Goal: Task Accomplishment & Management: Use online tool/utility

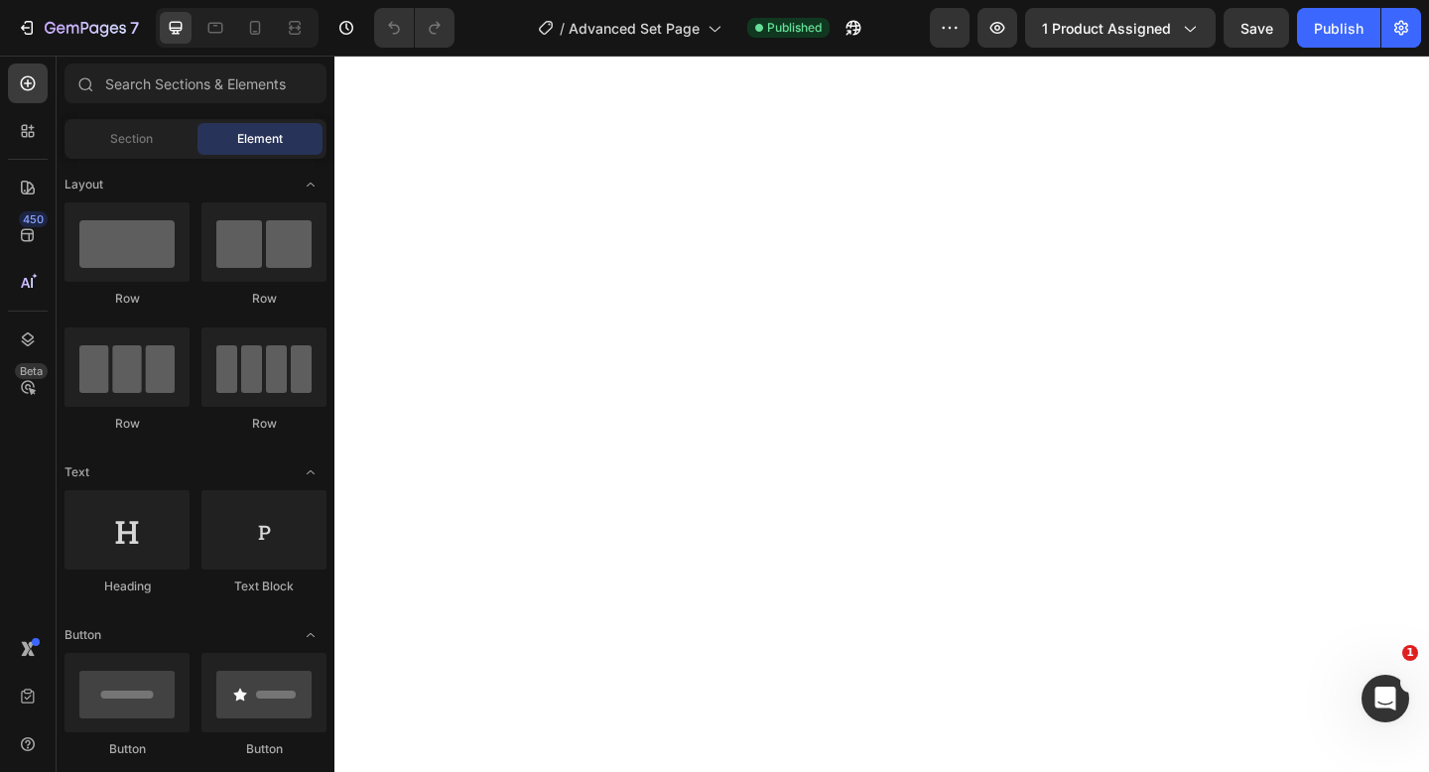
scroll to position [18224, 0]
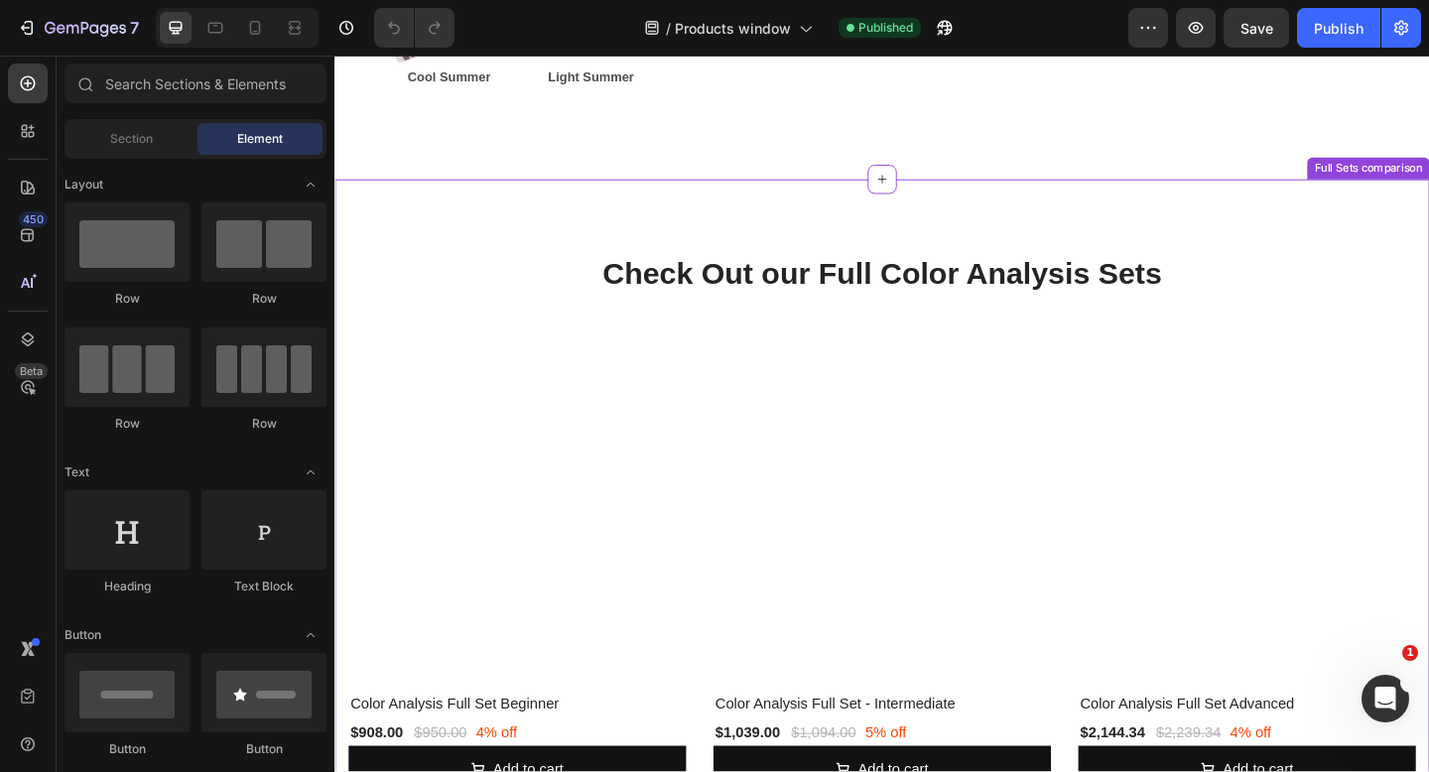
scroll to position [3865, 0]
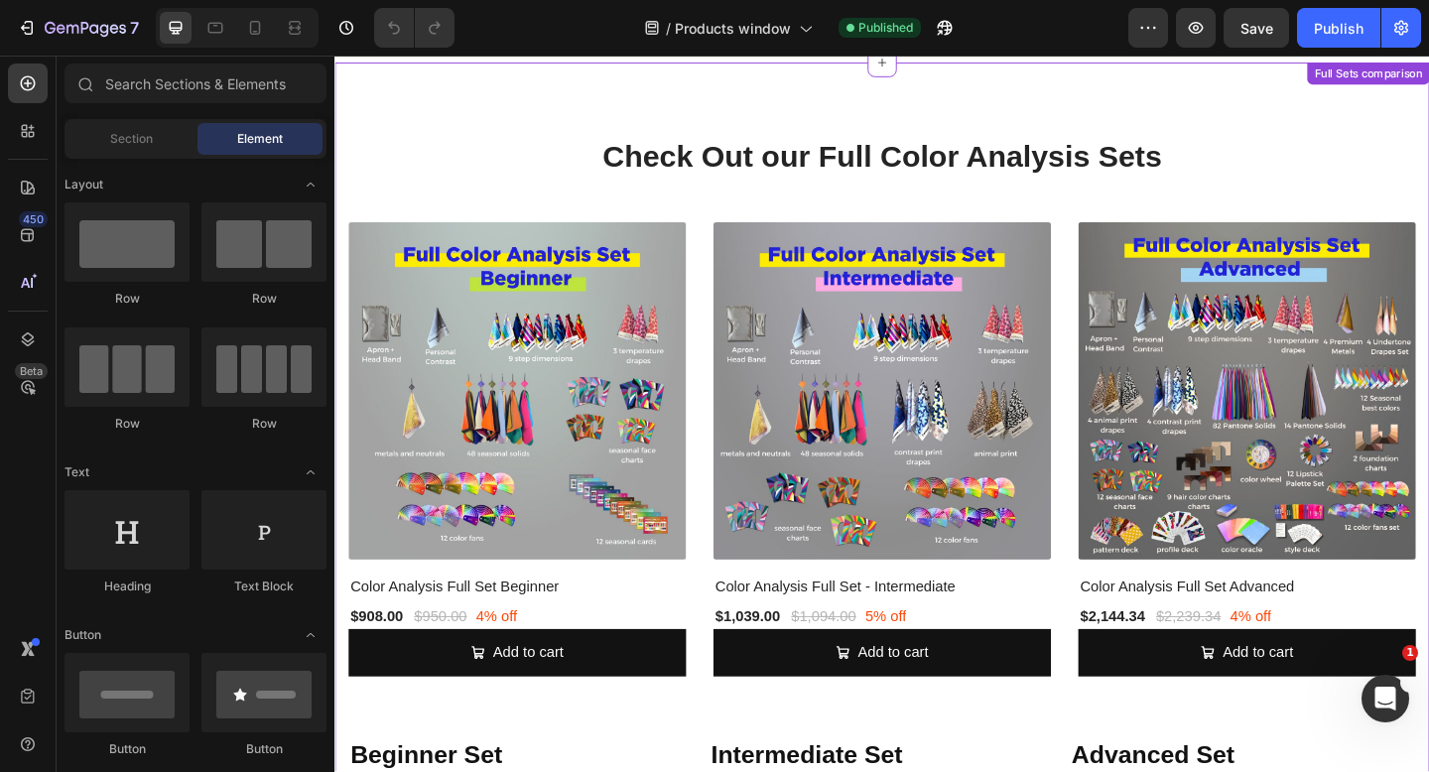
click at [1268, 452] on img at bounding box center [1326, 420] width 367 height 367
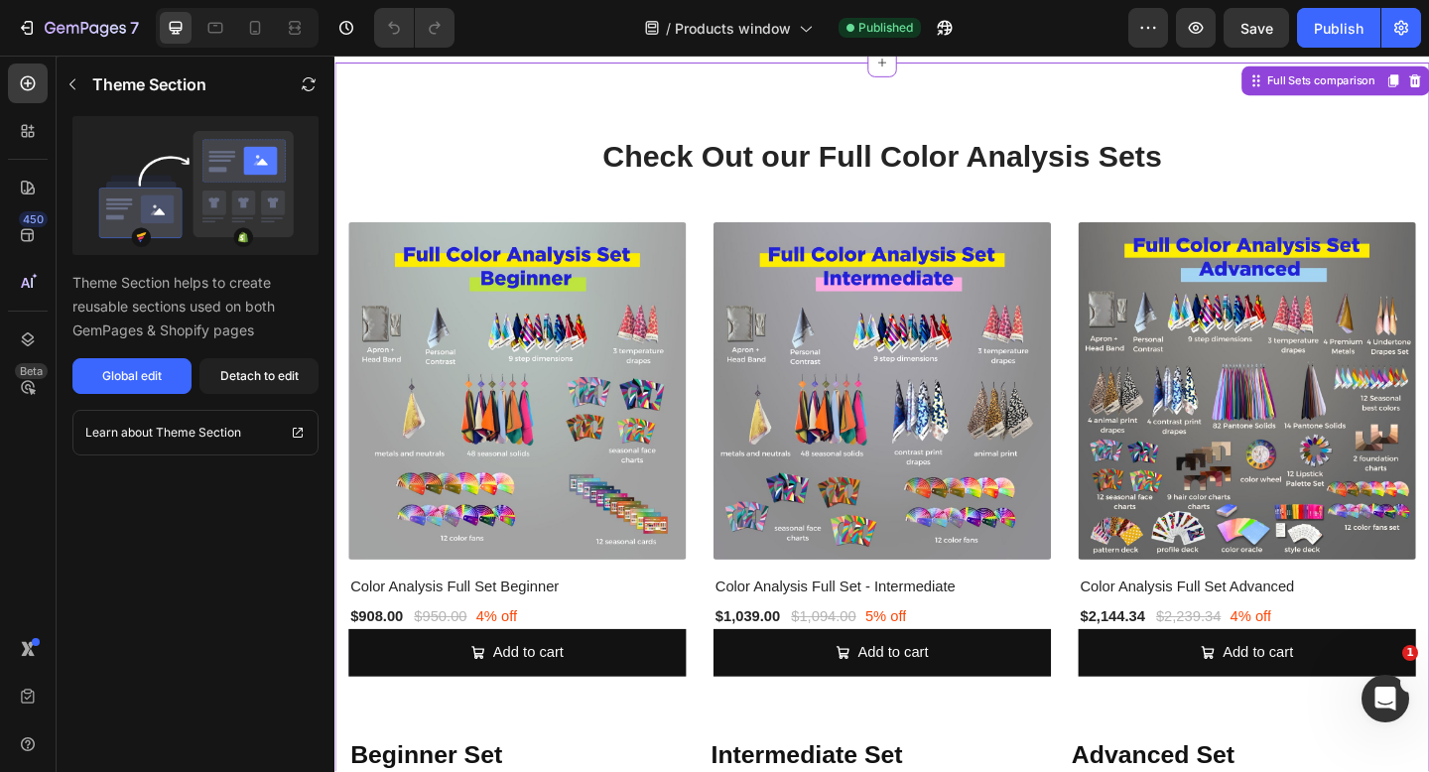
click at [1407, 270] on img at bounding box center [1326, 420] width 367 height 367
click at [580, 164] on h2 "Check Out our Full Color Analysis Sets" at bounding box center [929, 166] width 1161 height 47
click at [809, 165] on h2 "Check Out our Full Color Analysis Sets" at bounding box center [929, 166] width 1161 height 47
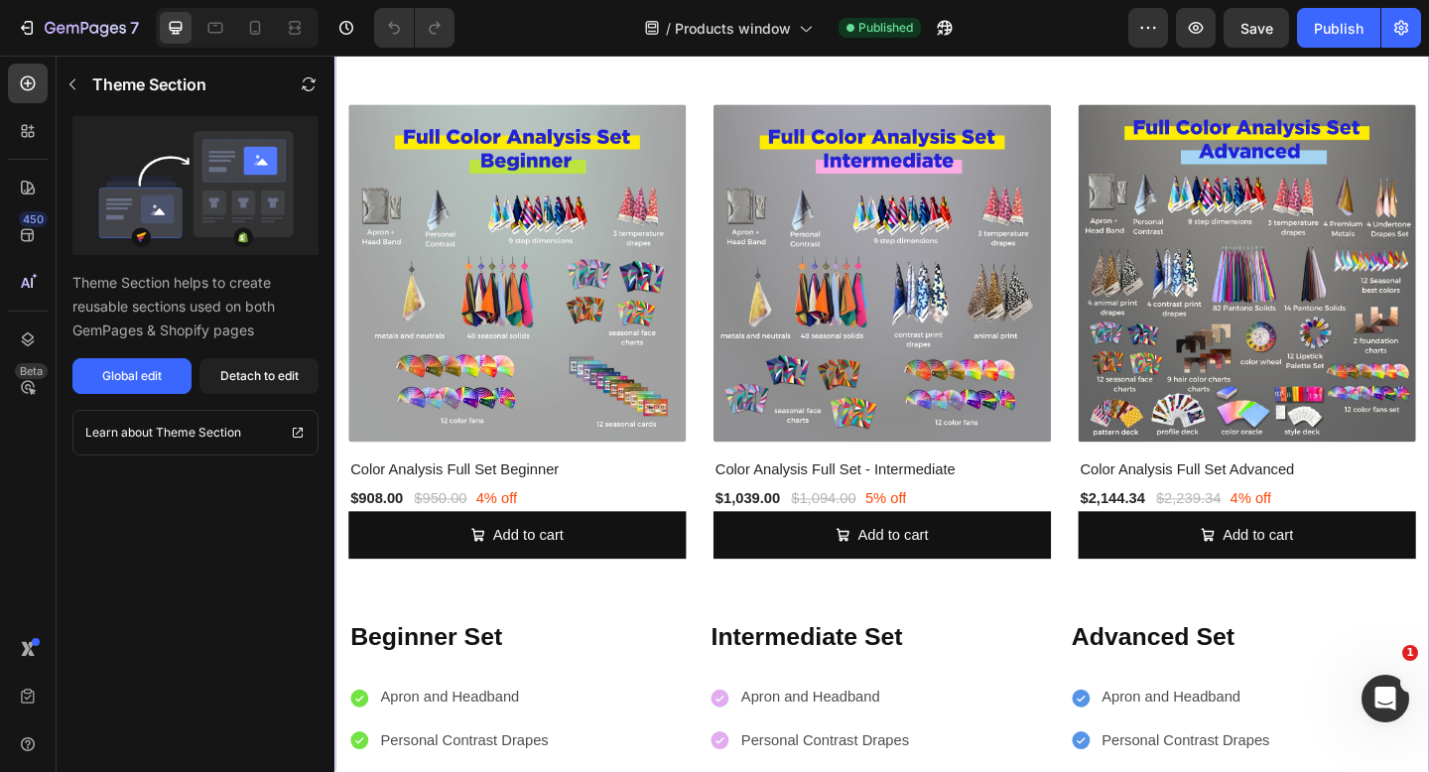
scroll to position [4136, 0]
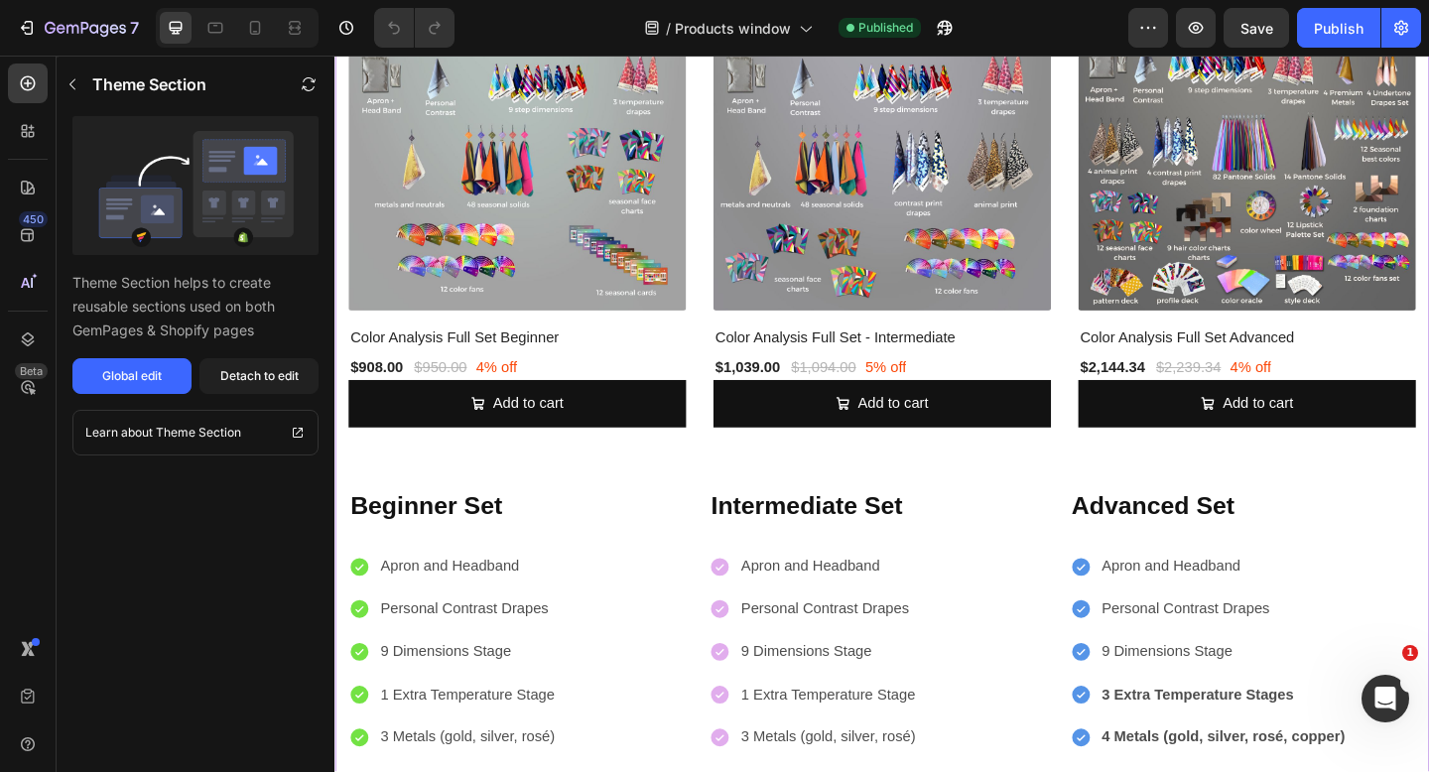
click at [474, 691] on p "9 Dimensions Stage" at bounding box center [497, 705] width 226 height 29
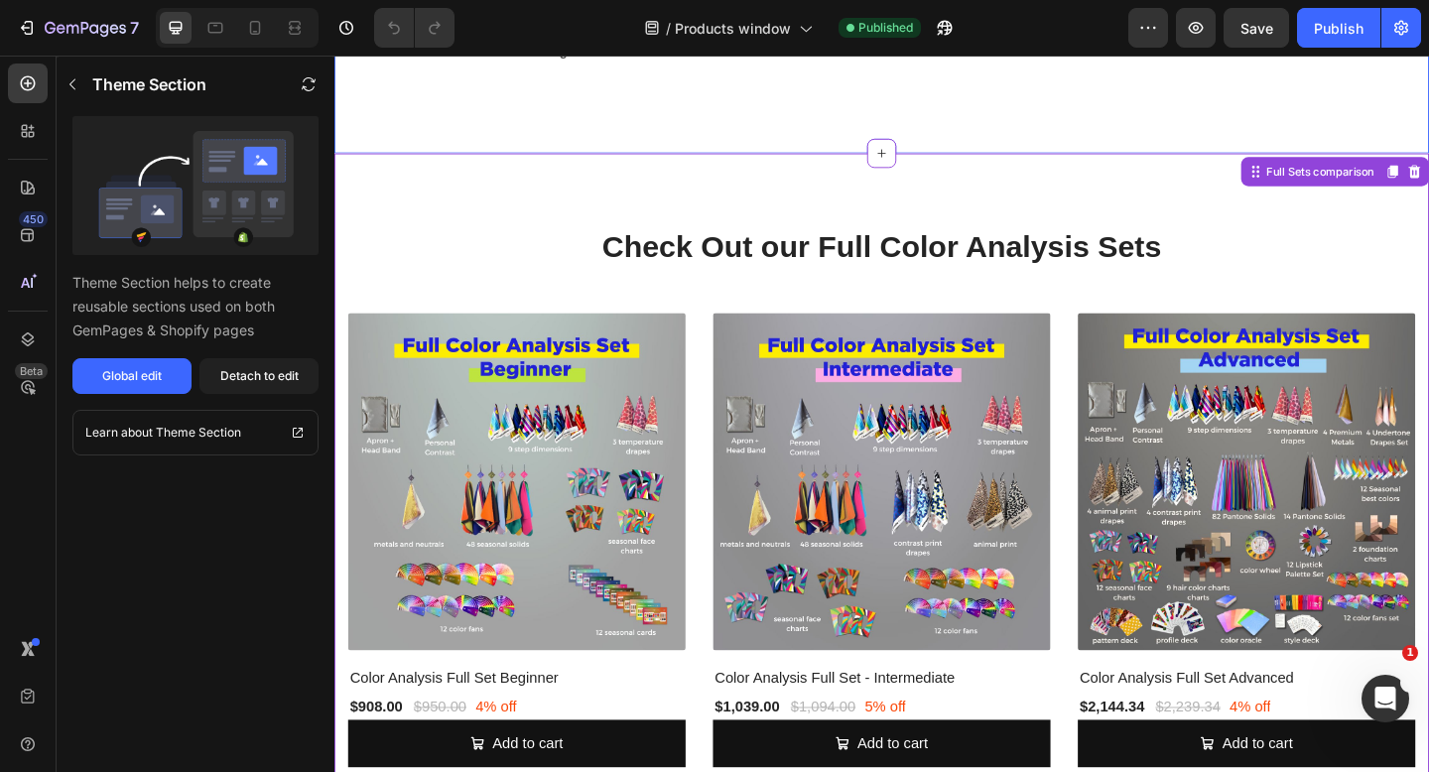
scroll to position [3369, 0]
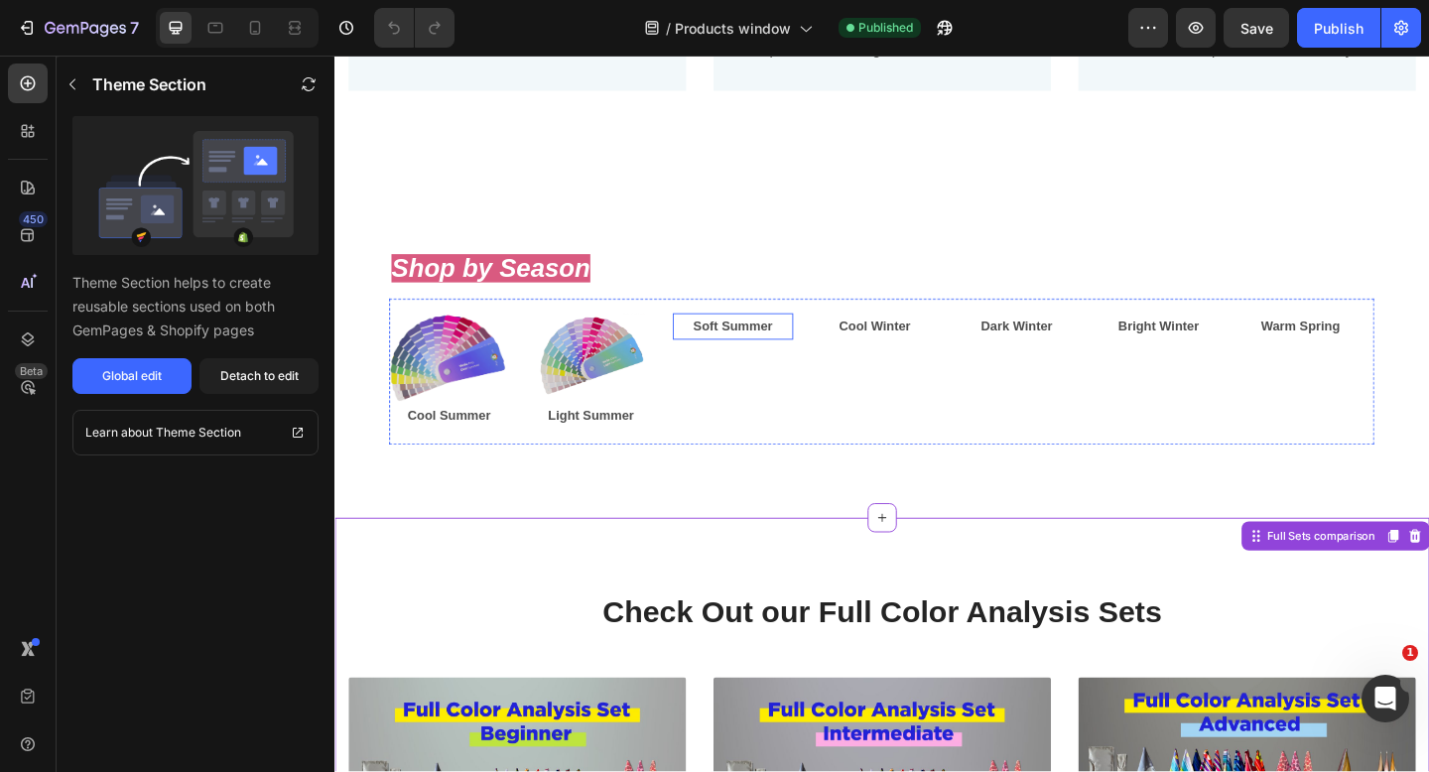
click at [742, 363] on p "Soft Summer" at bounding box center [768, 350] width 127 height 25
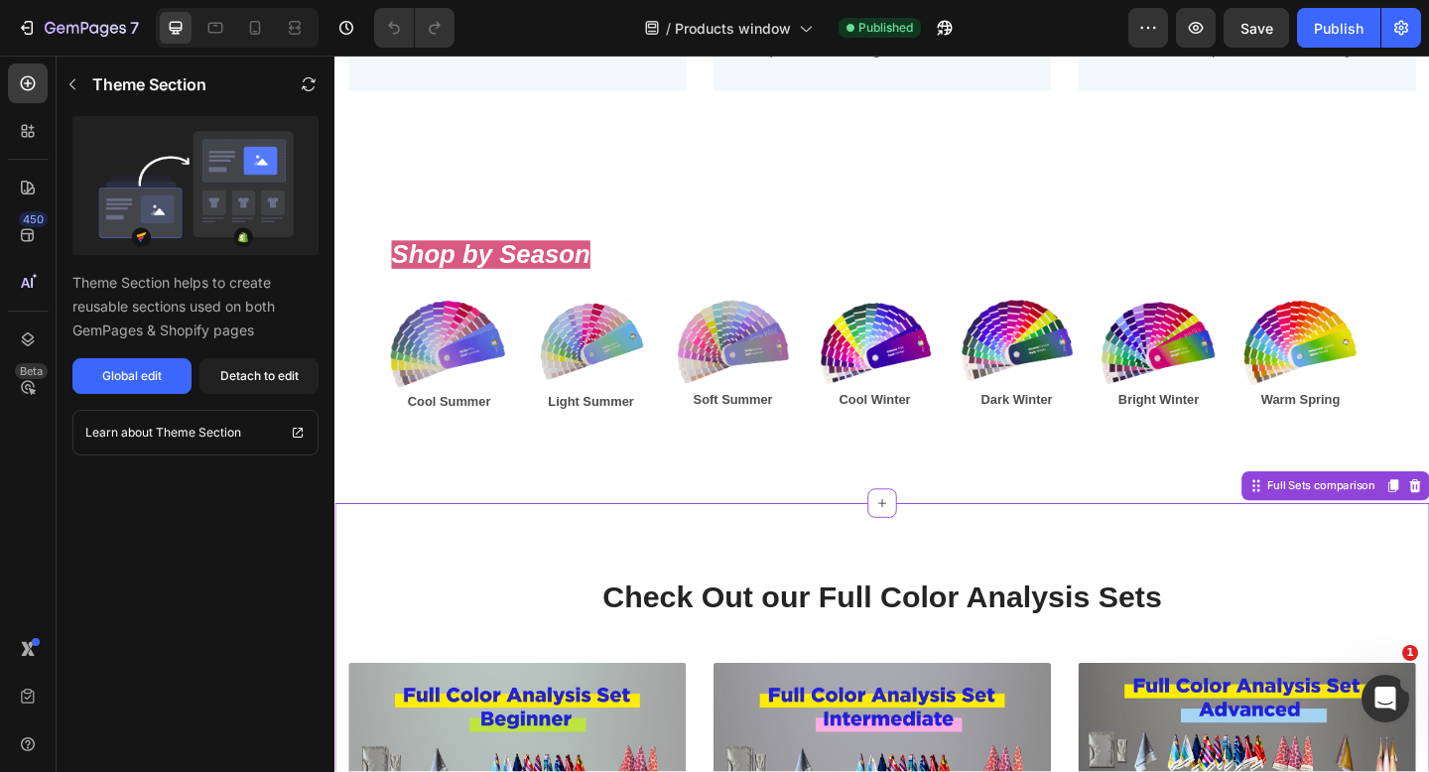
click at [1119, 647] on h2 "Check Out our Full Color Analysis Sets" at bounding box center [929, 645] width 1161 height 47
click at [249, 383] on div "Detach to edit" at bounding box center [259, 376] width 78 height 18
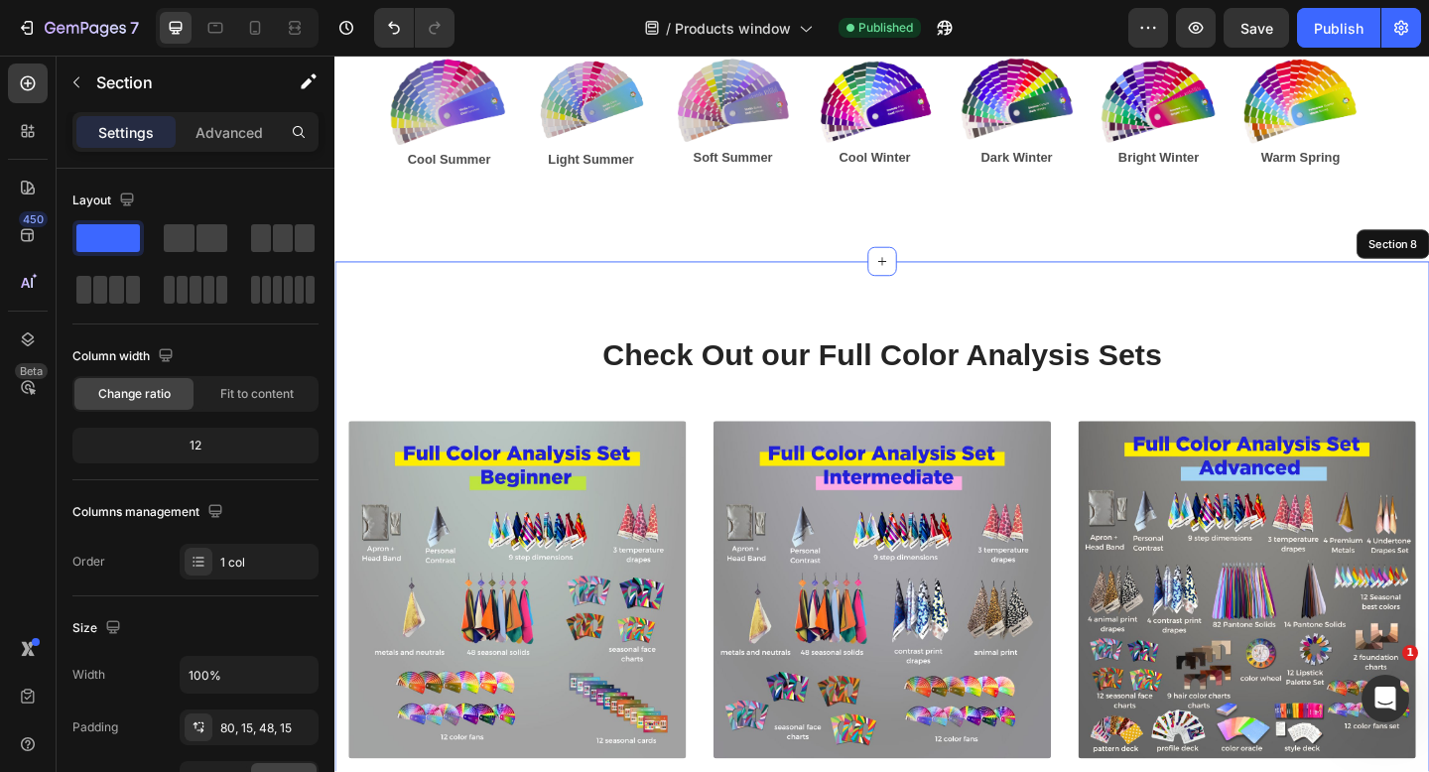
scroll to position [3666, 0]
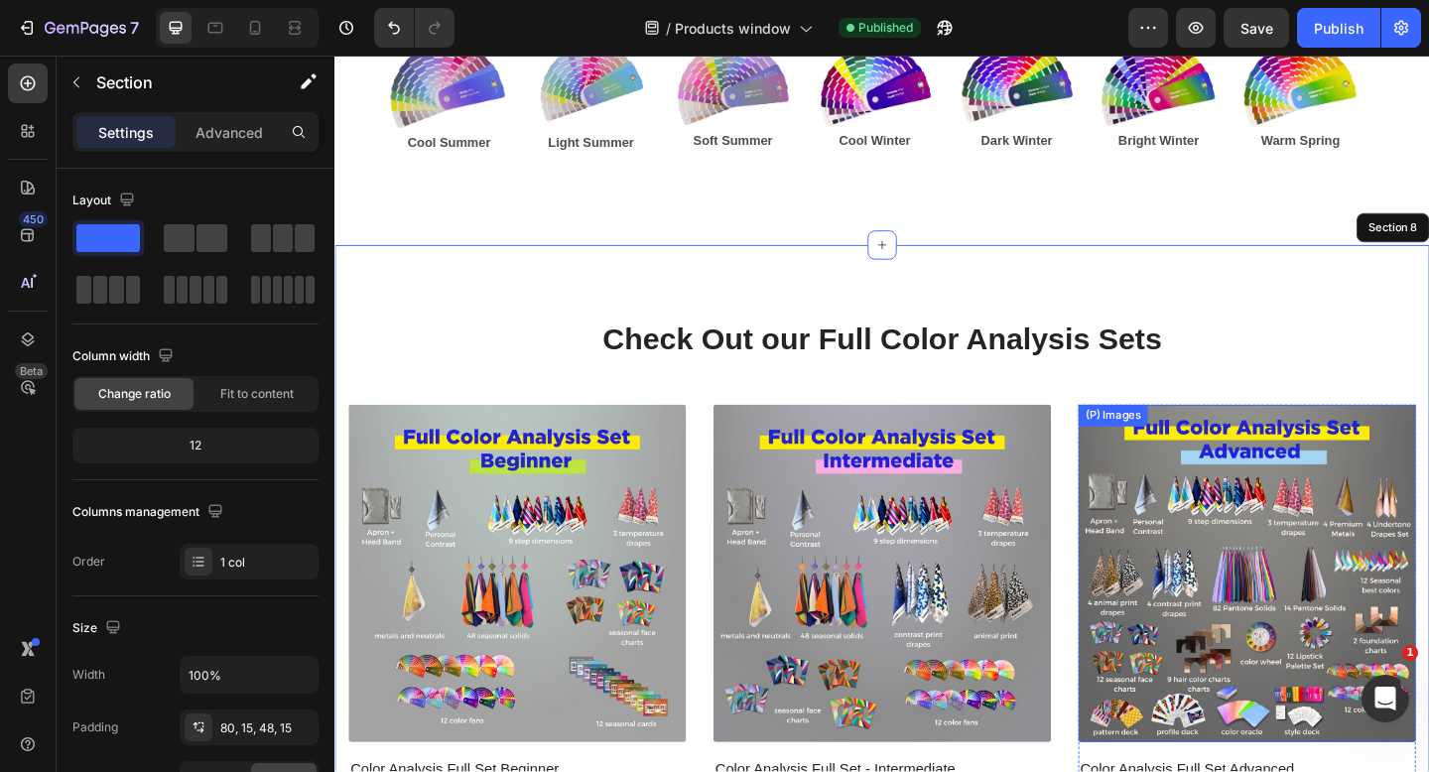
click at [1304, 539] on img at bounding box center [1326, 619] width 367 height 367
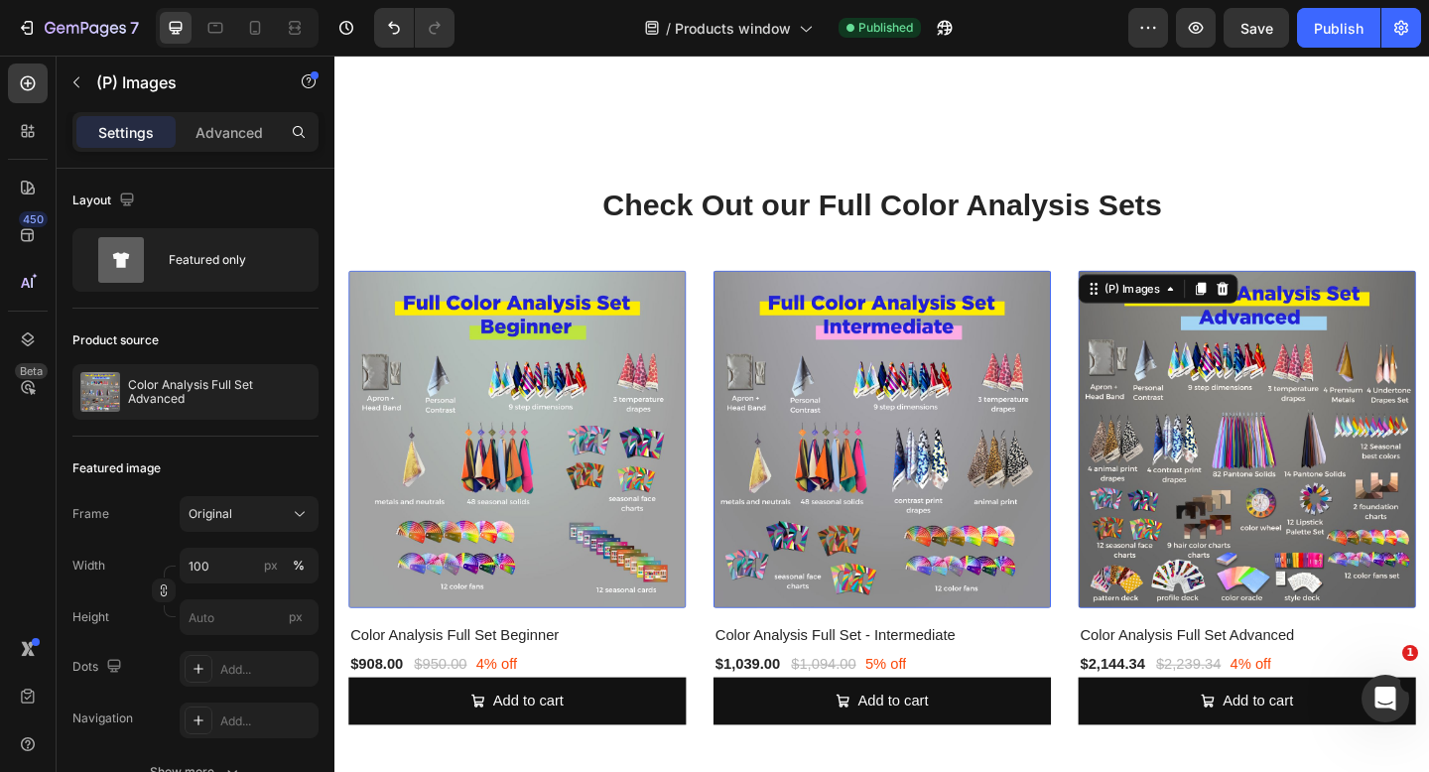
scroll to position [3965, 0]
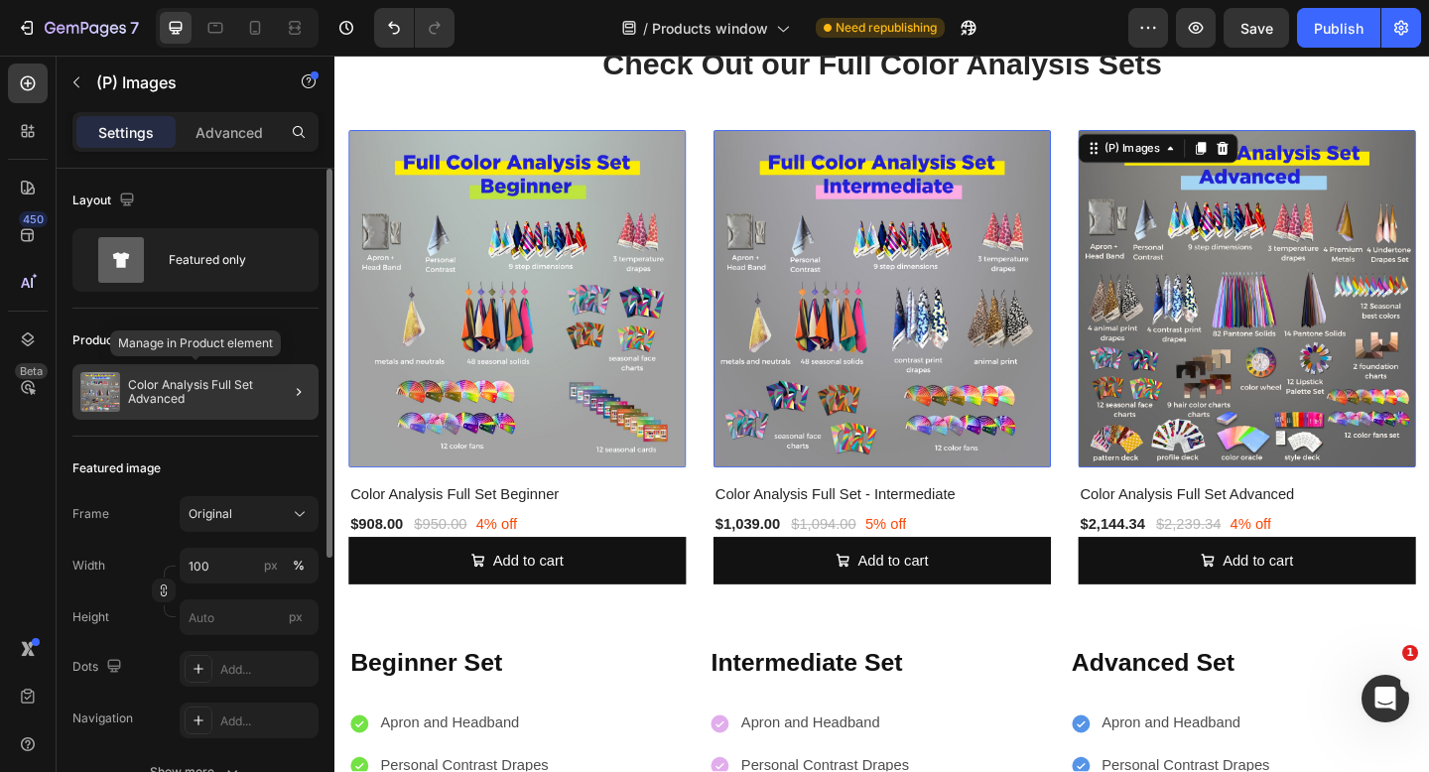
click at [212, 394] on p "Color Analysis Full Set Advanced" at bounding box center [219, 392] width 183 height 28
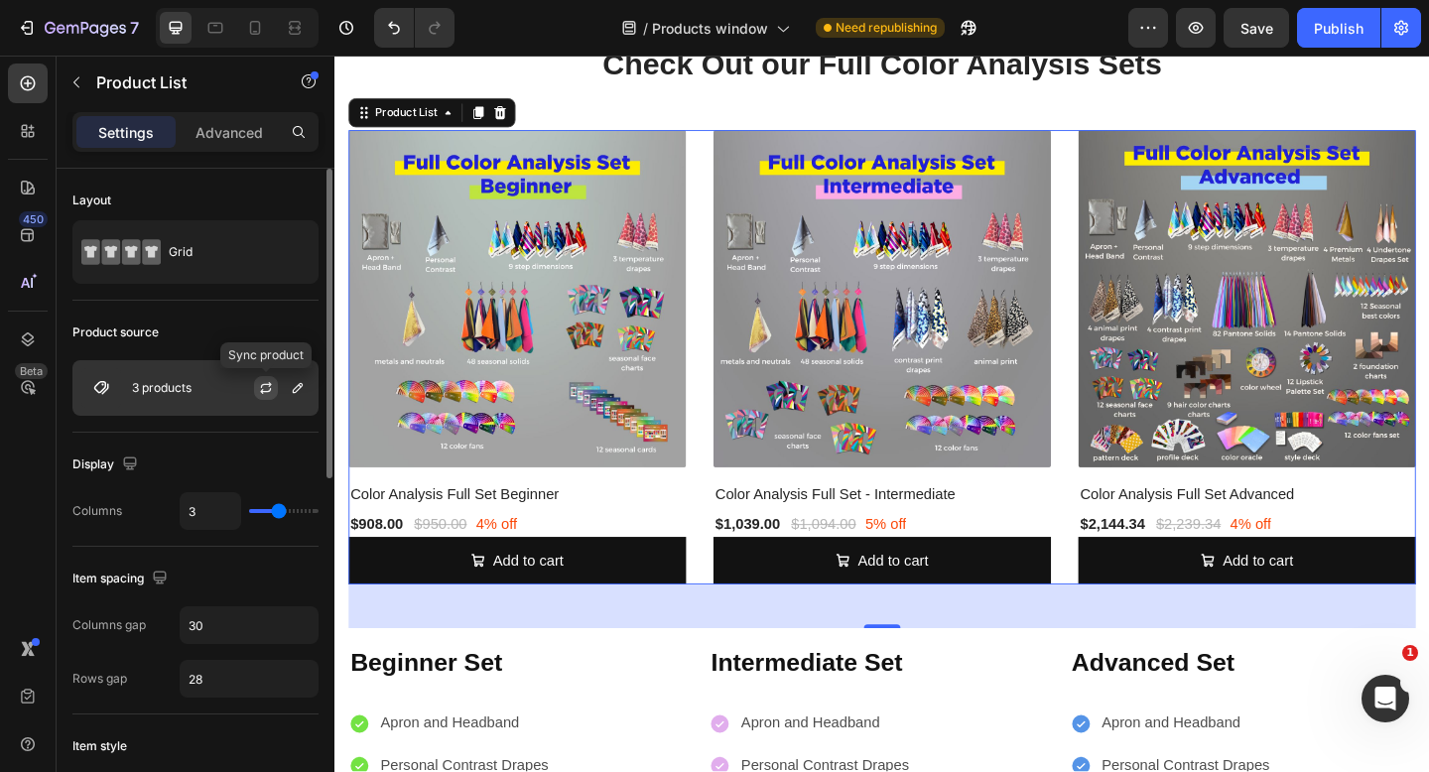
click at [268, 389] on icon "button" at bounding box center [266, 388] width 16 height 16
click at [295, 387] on icon "button" at bounding box center [298, 388] width 16 height 16
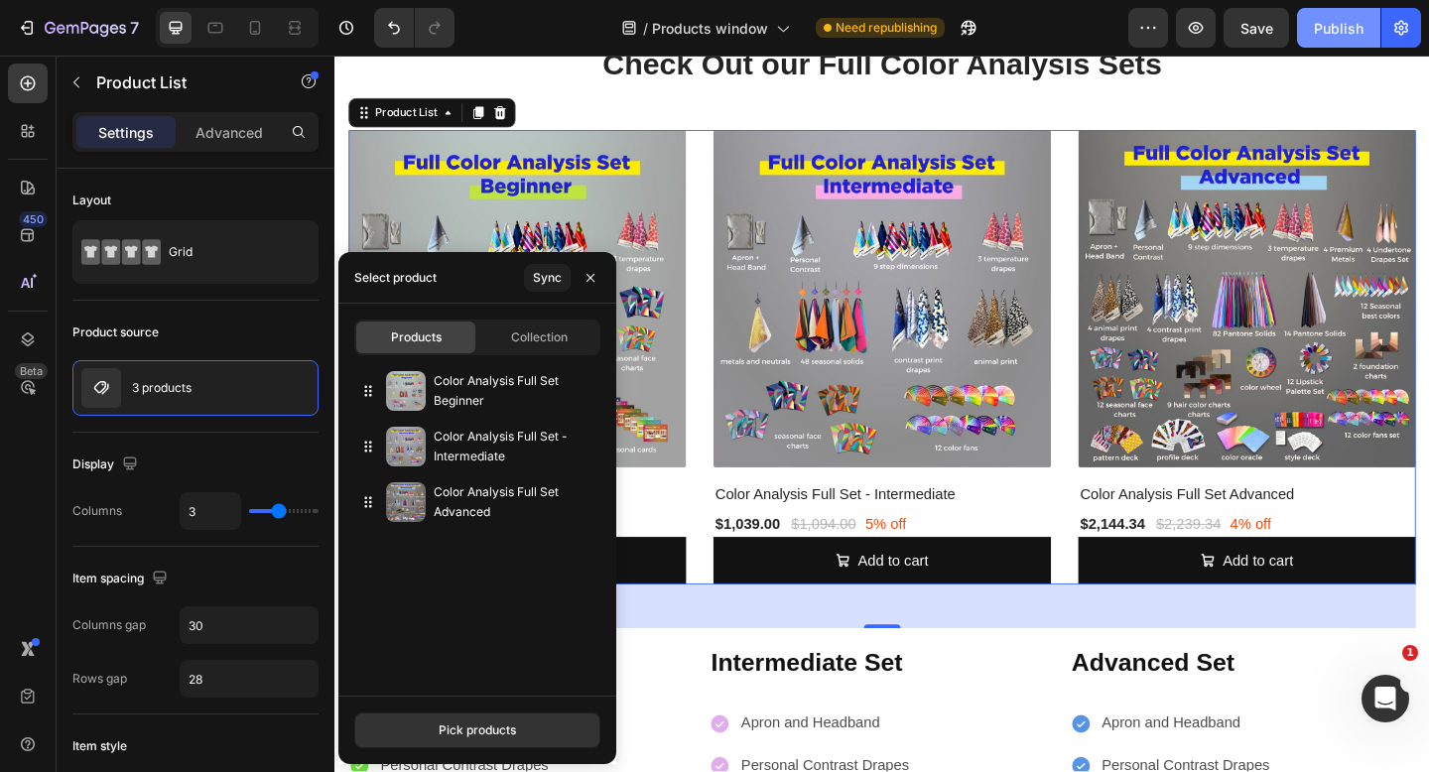
click at [1339, 25] on div "Publish" at bounding box center [1339, 28] width 50 height 21
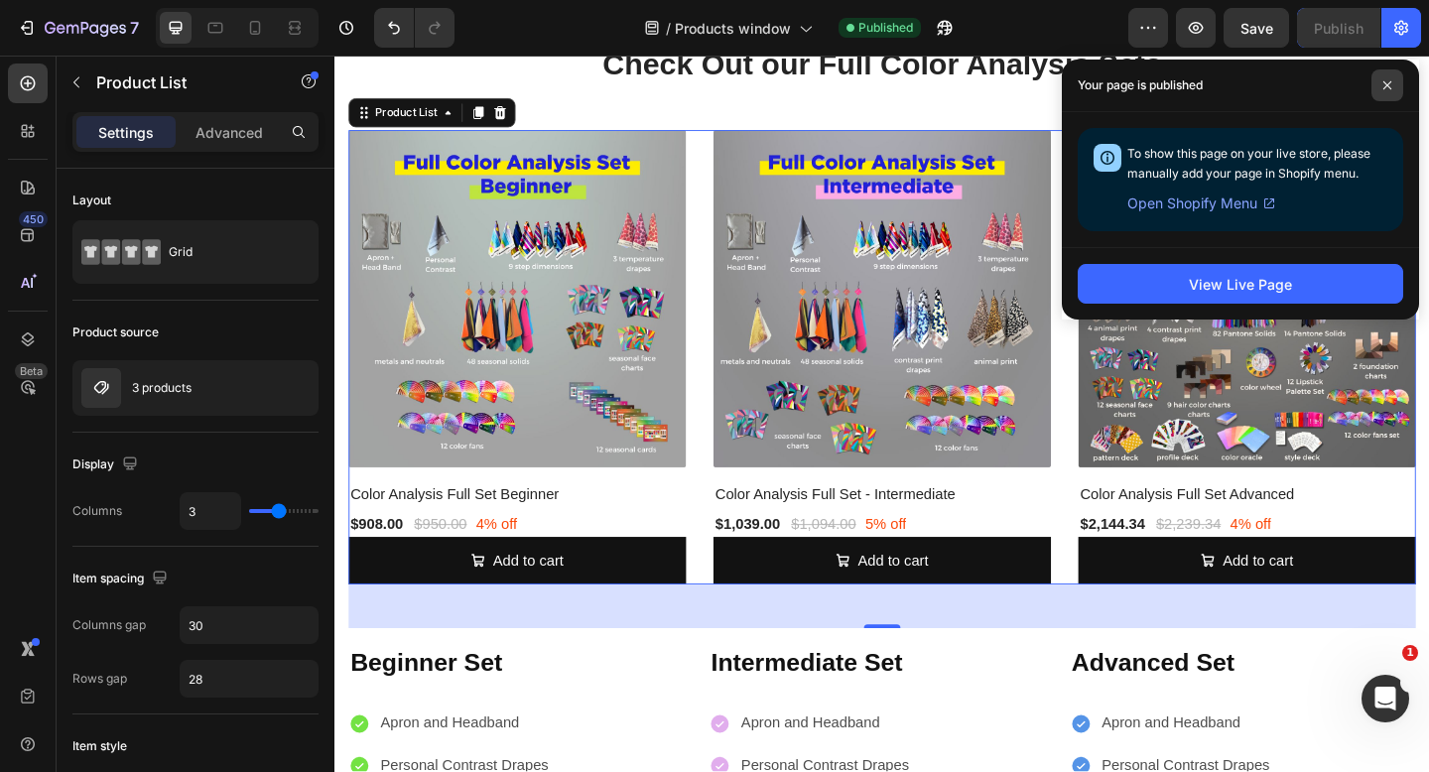
click at [1393, 81] on span at bounding box center [1388, 85] width 32 height 32
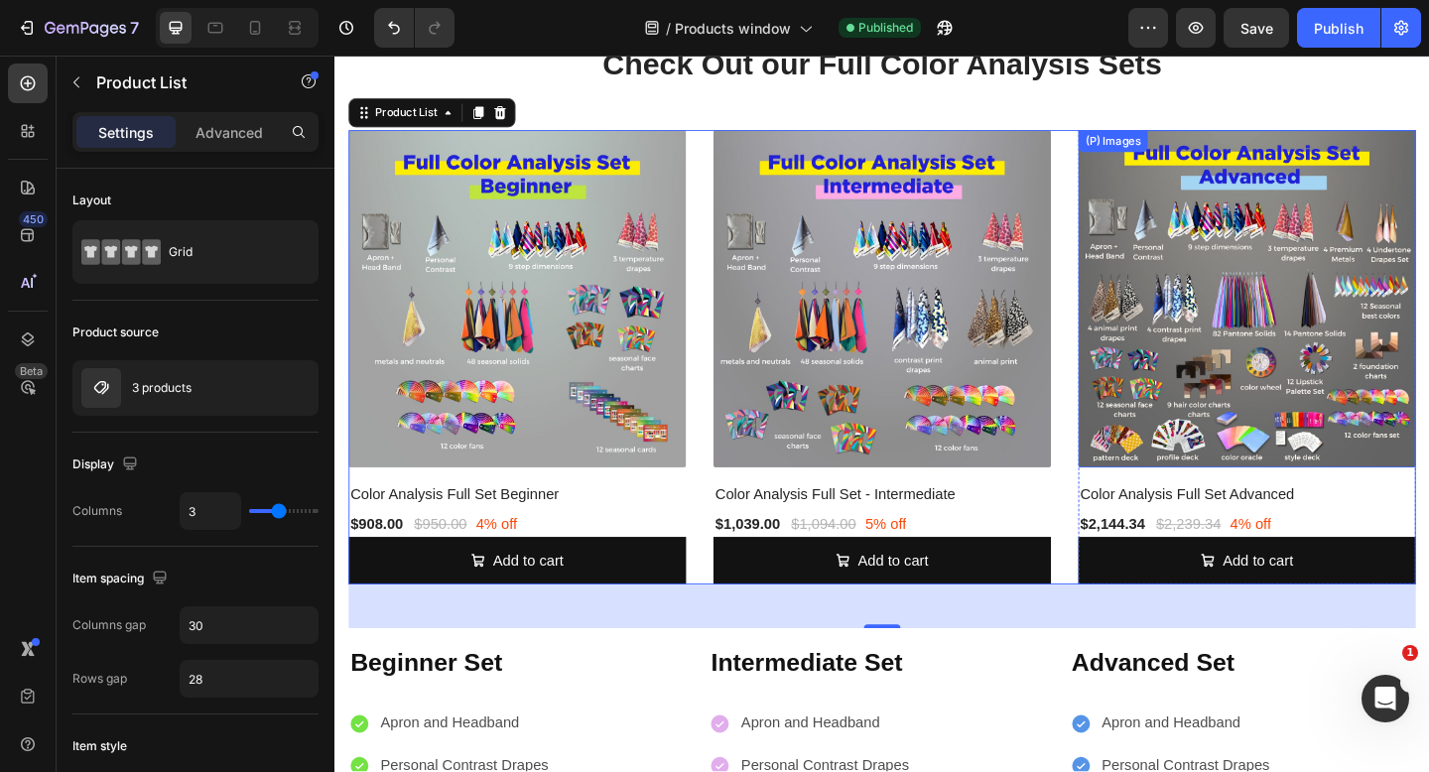
click at [1377, 361] on img at bounding box center [1326, 320] width 367 height 367
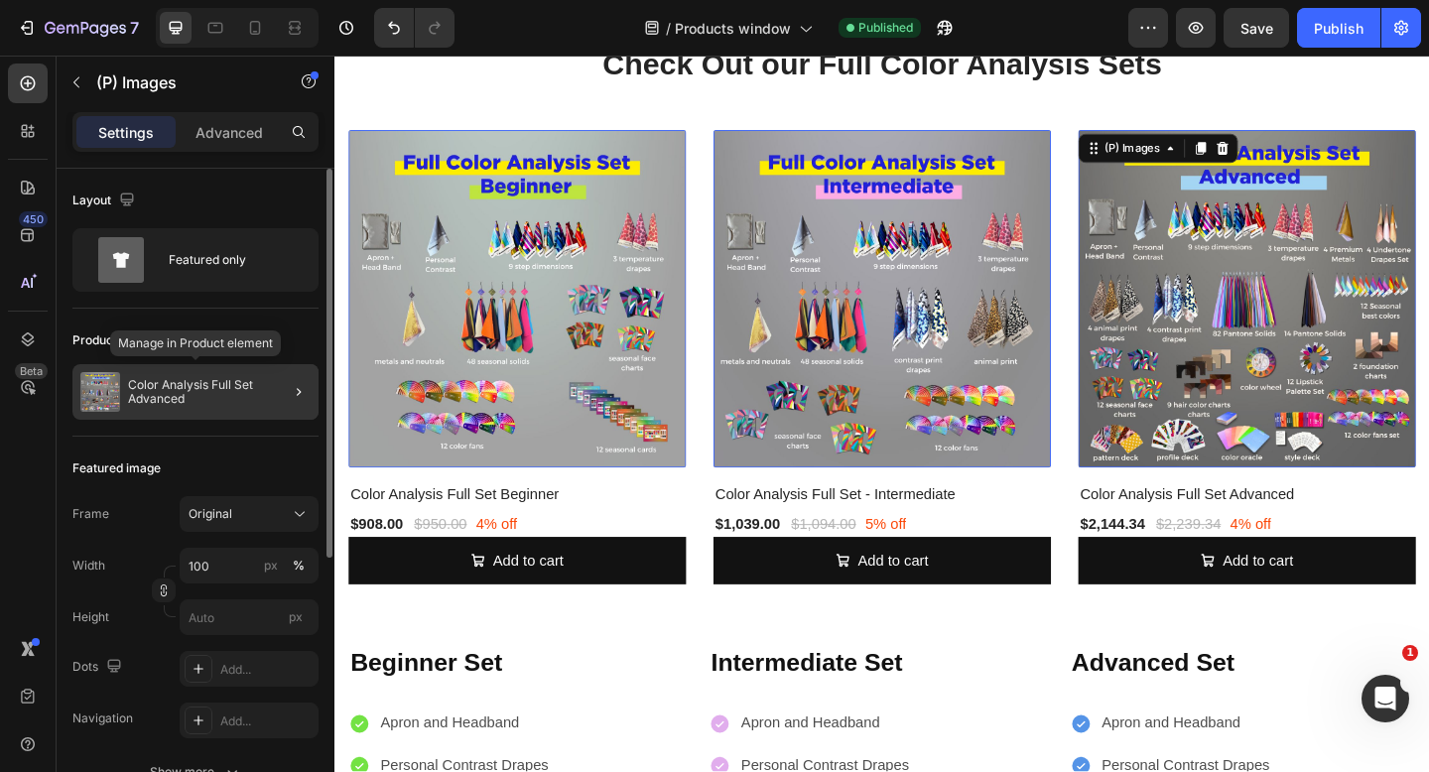
click at [221, 398] on p "Color Analysis Full Set Advanced" at bounding box center [219, 392] width 183 height 28
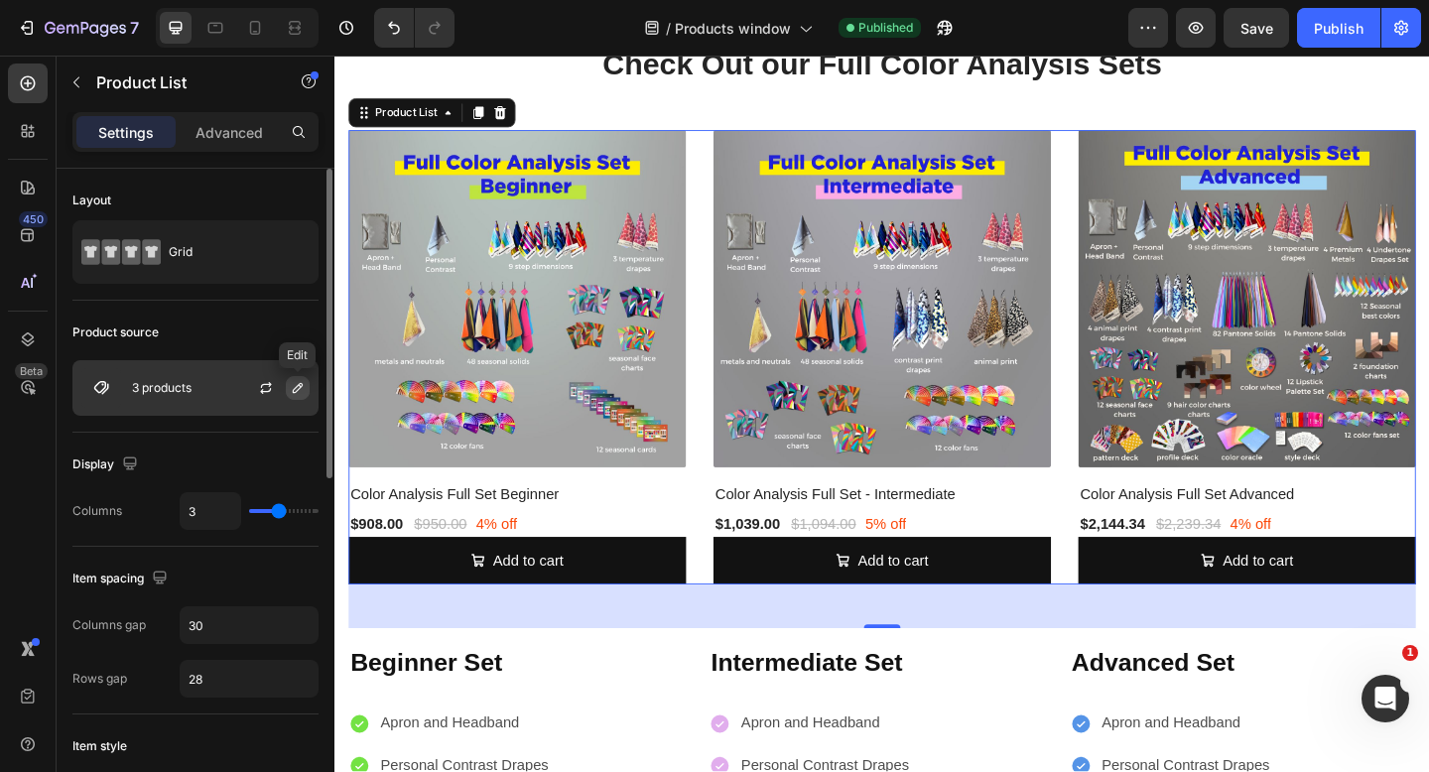
click at [298, 390] on icon "button" at bounding box center [298, 388] width 16 height 16
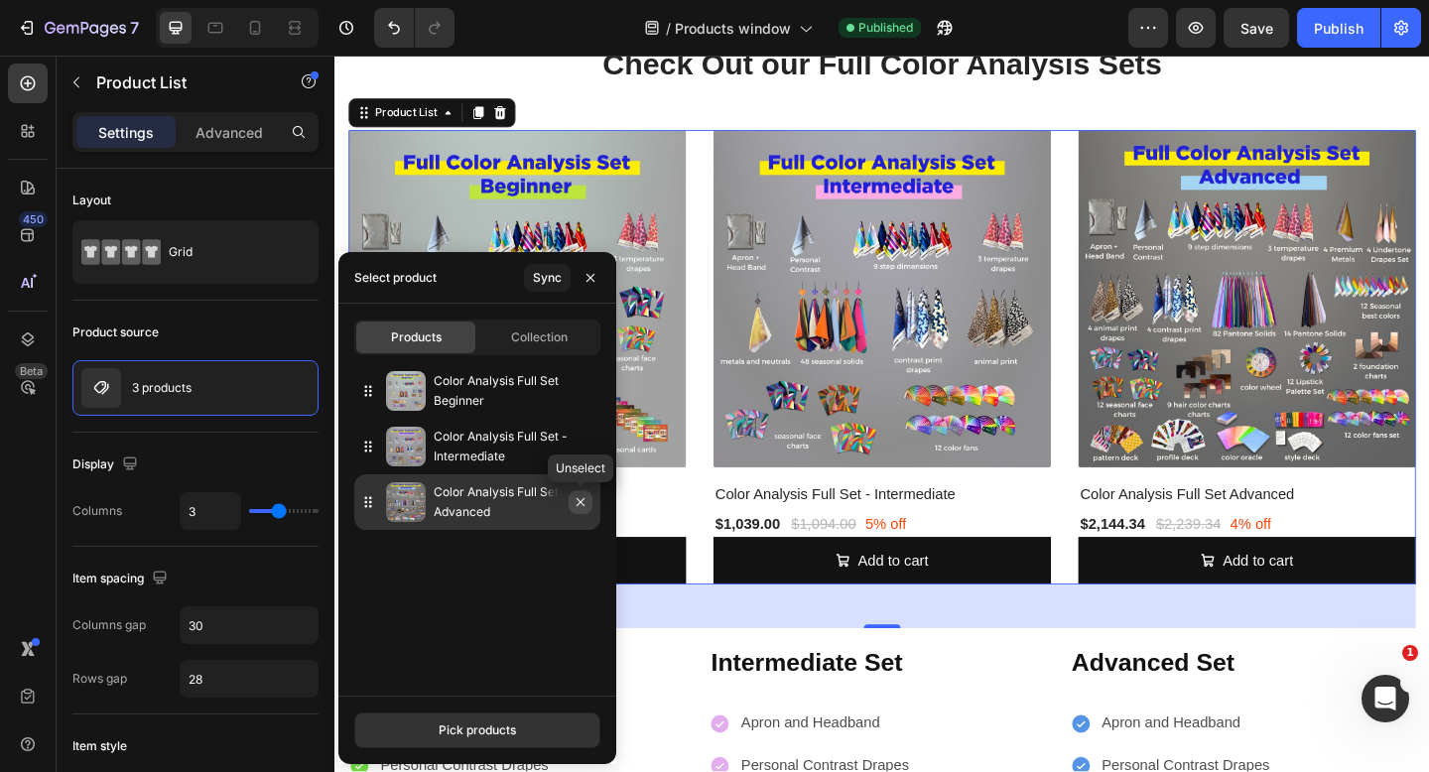
click at [581, 505] on icon "button" at bounding box center [581, 502] width 16 height 16
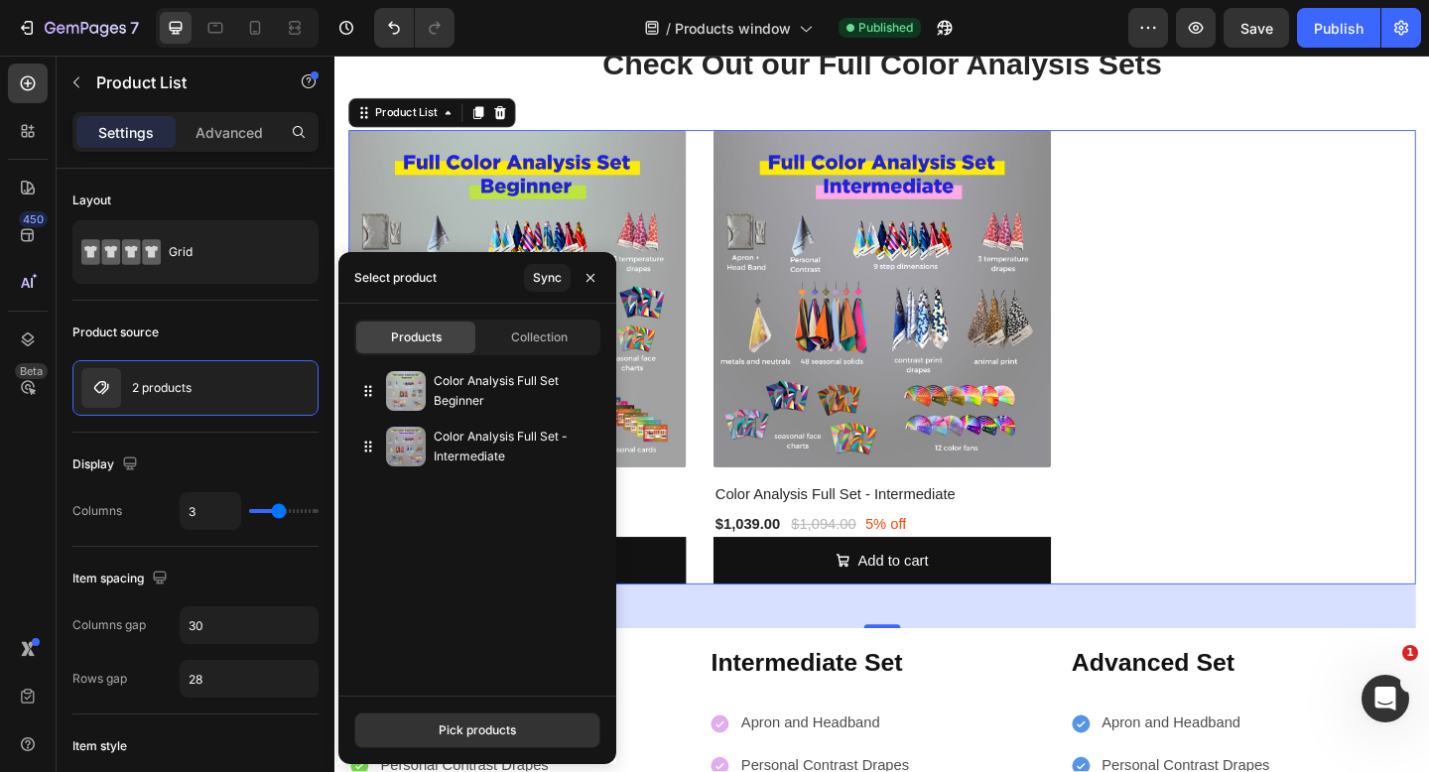
click at [387, 488] on div "Color Analysis Full Set Beginner Color Analysis Full Set - Intermediate" at bounding box center [477, 523] width 278 height 321
click at [434, 725] on button "Pick products" at bounding box center [477, 731] width 246 height 36
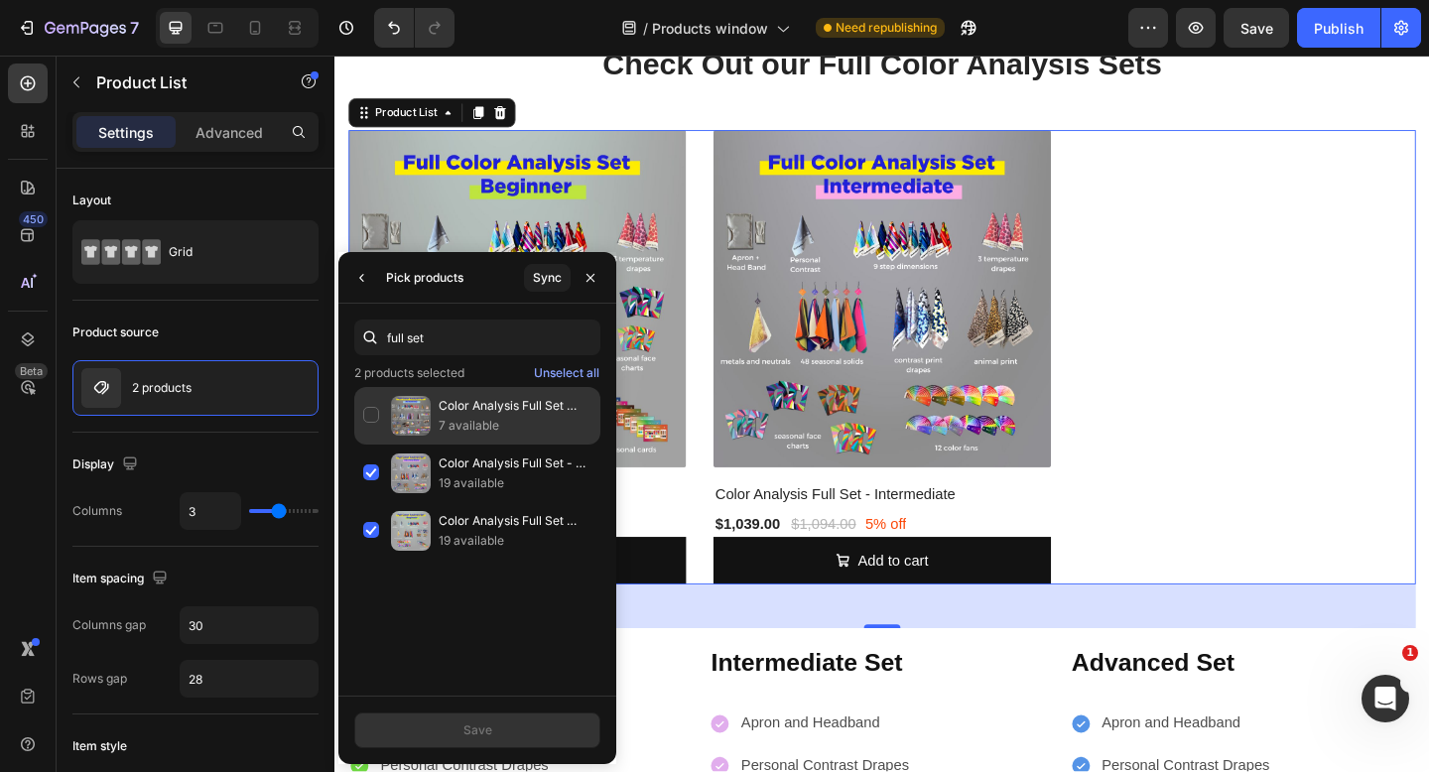
type input "full set"
click at [511, 410] on p "Color Analysis Full Set Advanced" at bounding box center [515, 406] width 153 height 20
click at [489, 416] on p "7 available" at bounding box center [515, 426] width 153 height 20
click at [486, 733] on div "Save" at bounding box center [477, 731] width 29 height 18
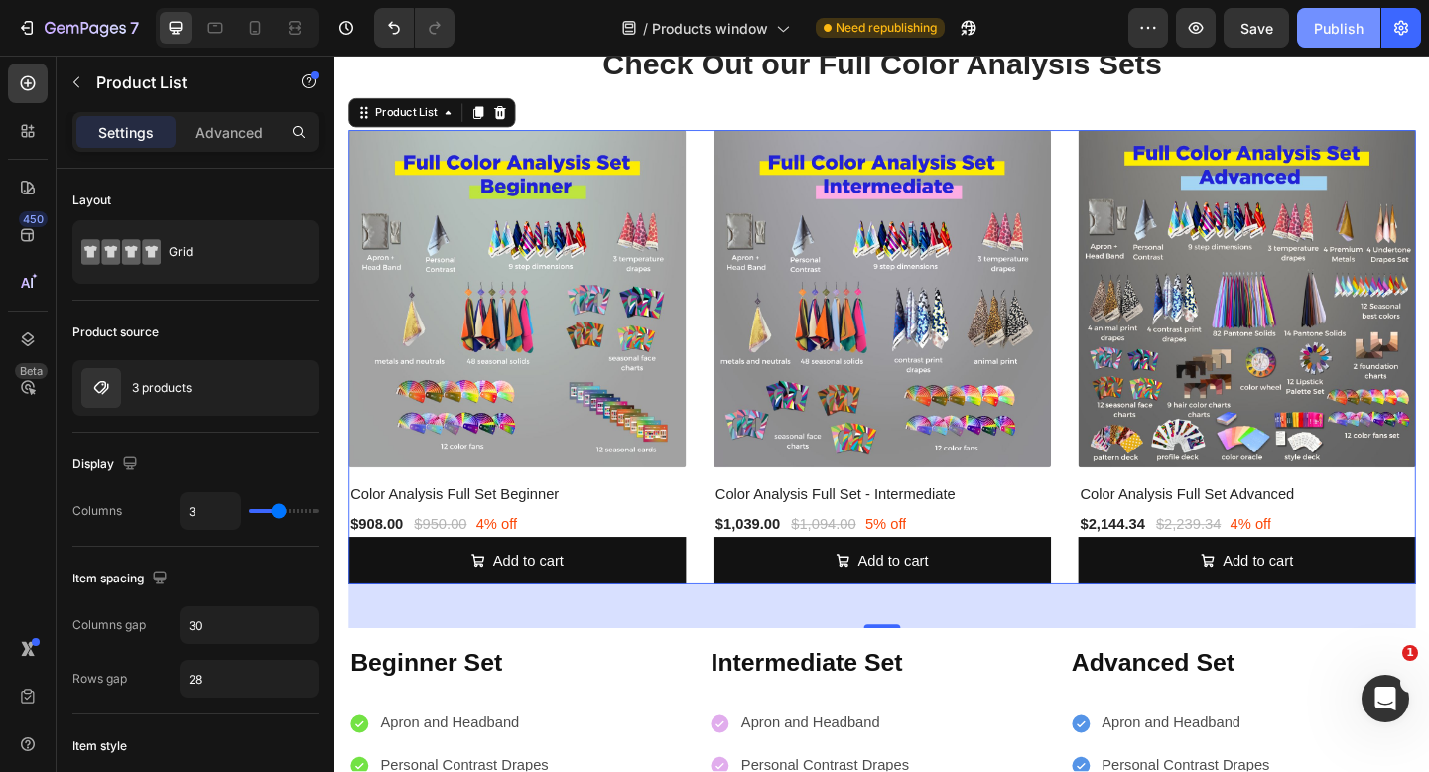
click at [1344, 15] on button "Publish" at bounding box center [1338, 28] width 83 height 40
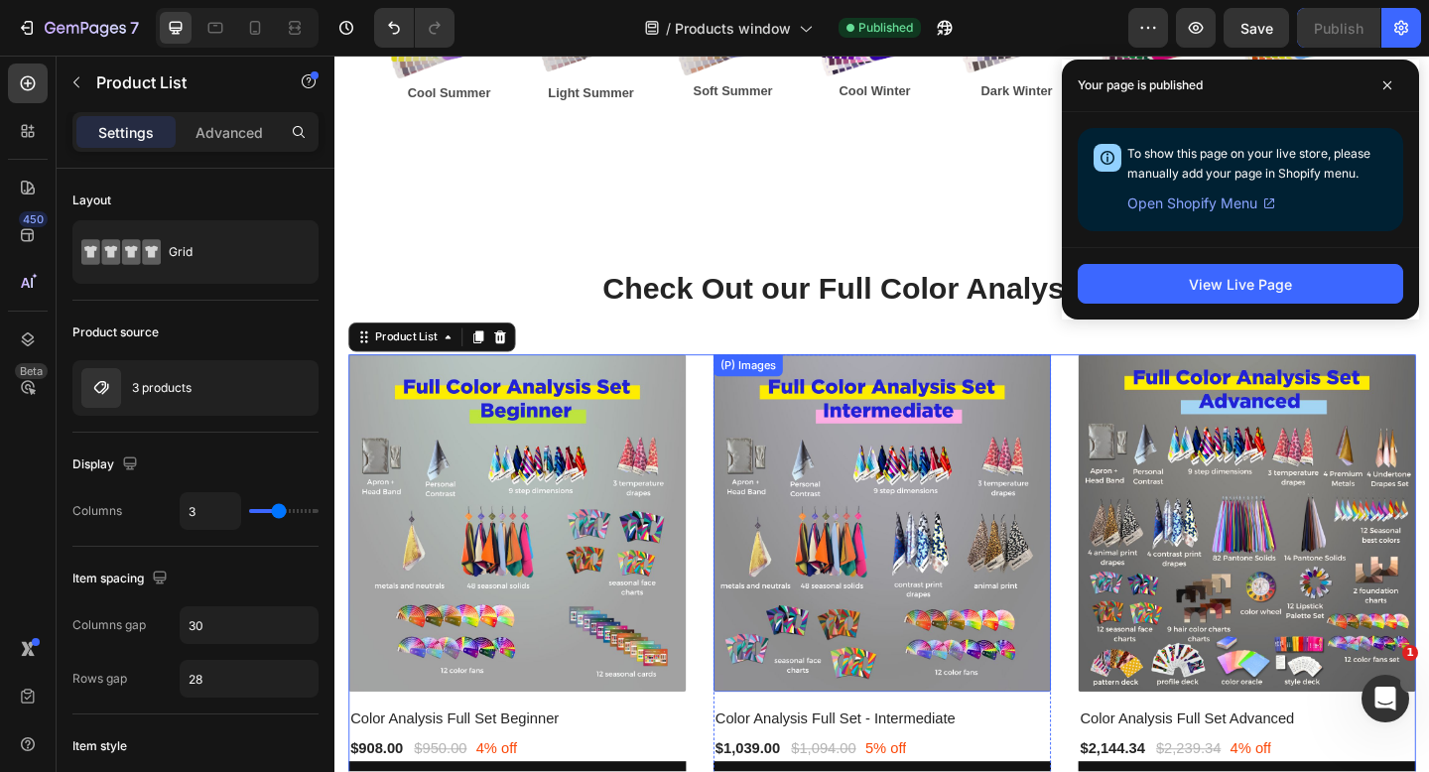
scroll to position [3563, 0]
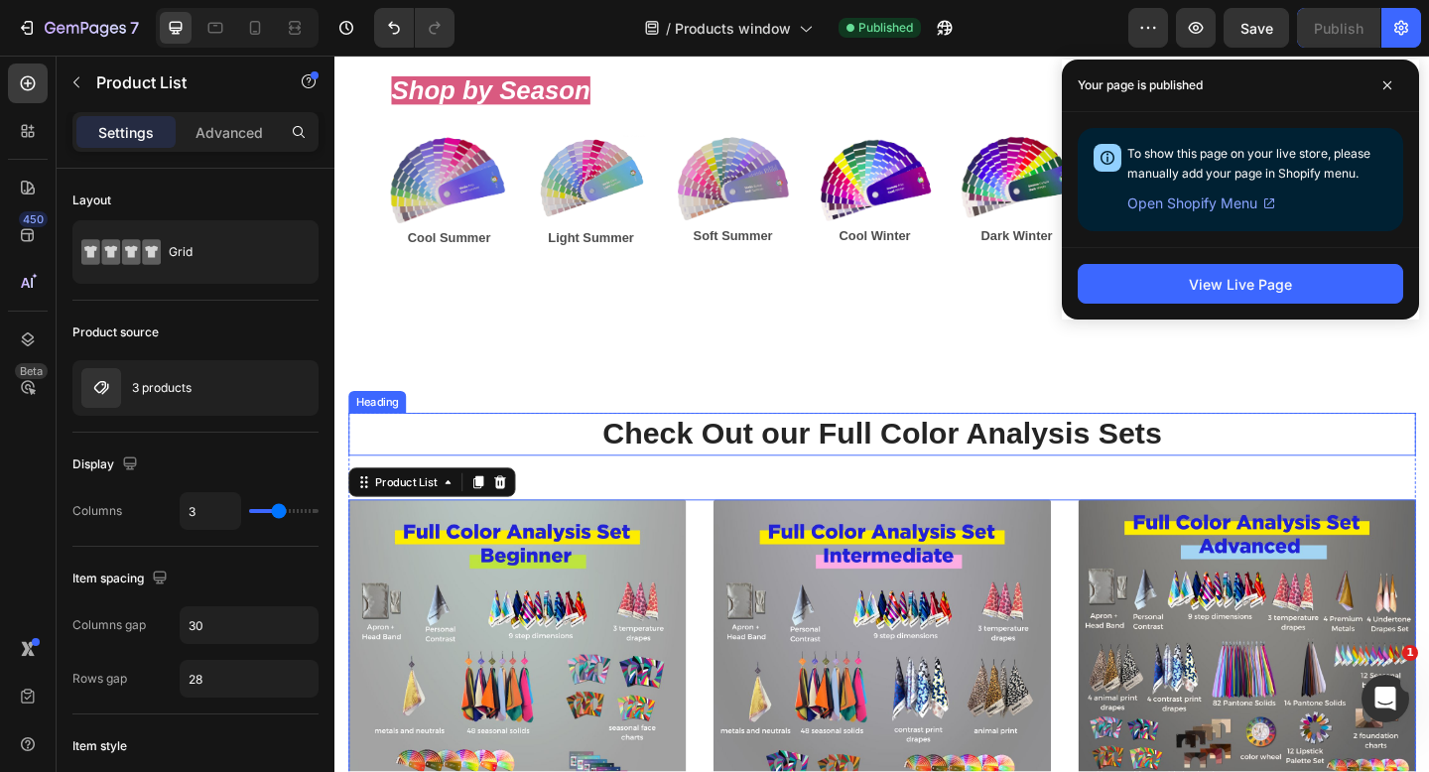
click at [854, 446] on h2 "Check Out our Full Color Analysis Sets" at bounding box center [929, 468] width 1161 height 47
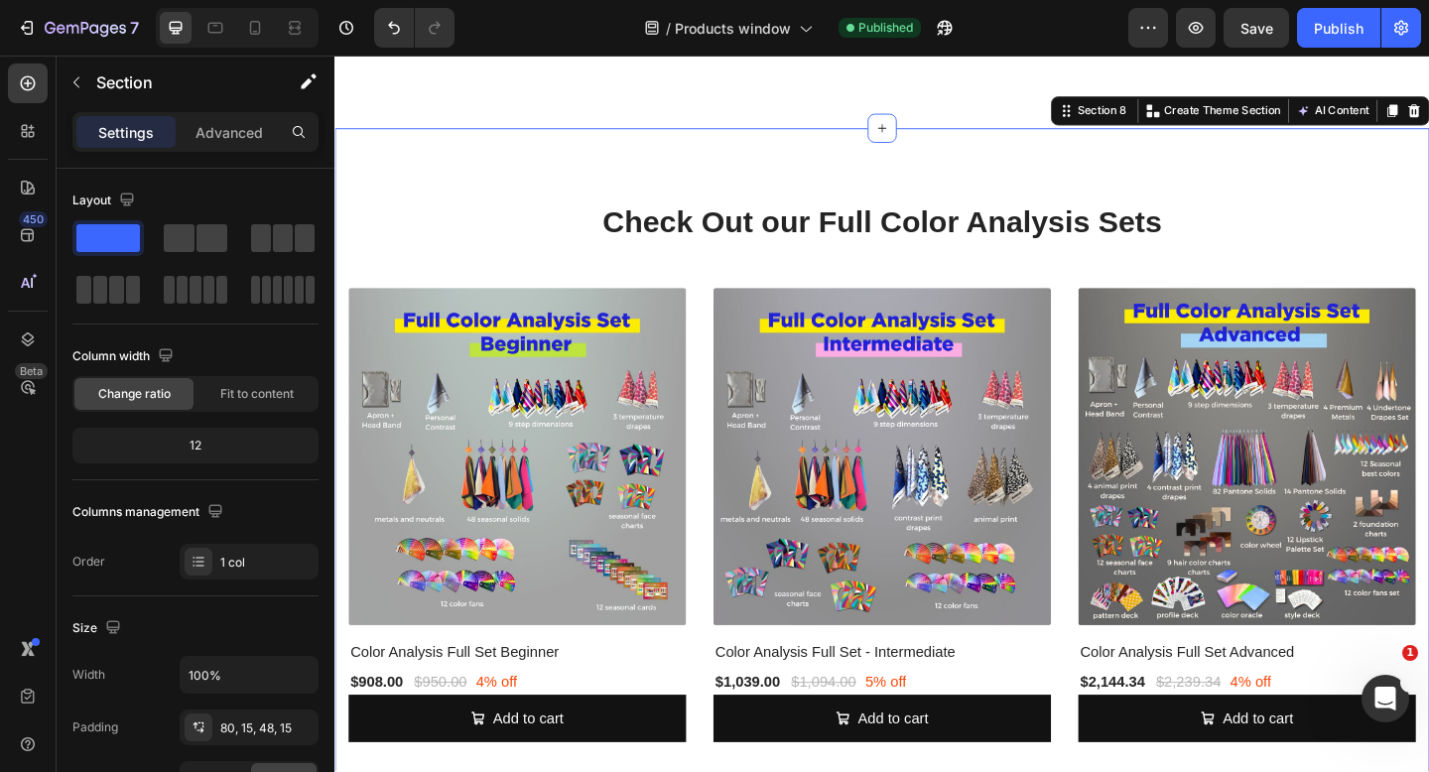
scroll to position [3829, 0]
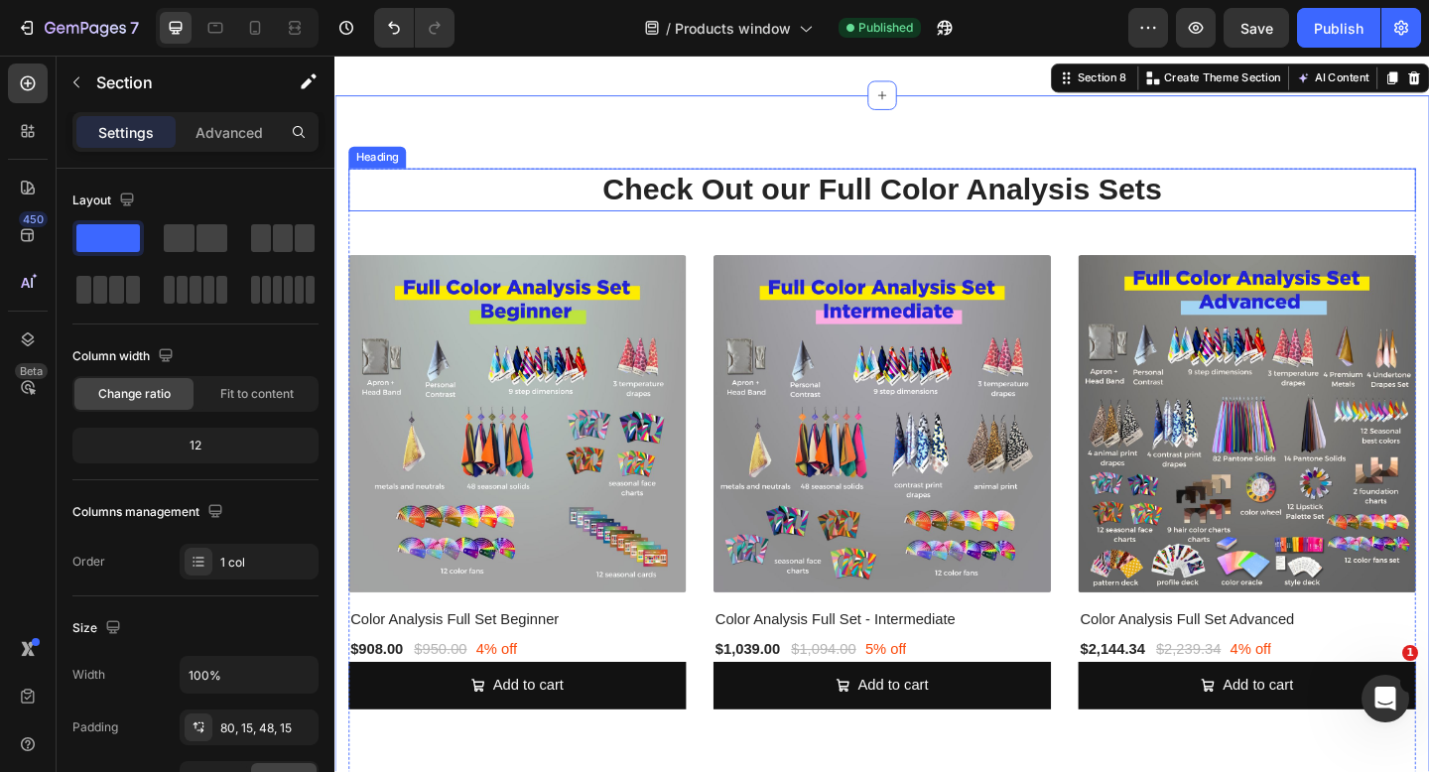
click at [886, 206] on h2 "Check Out our Full Color Analysis Sets" at bounding box center [929, 202] width 1161 height 47
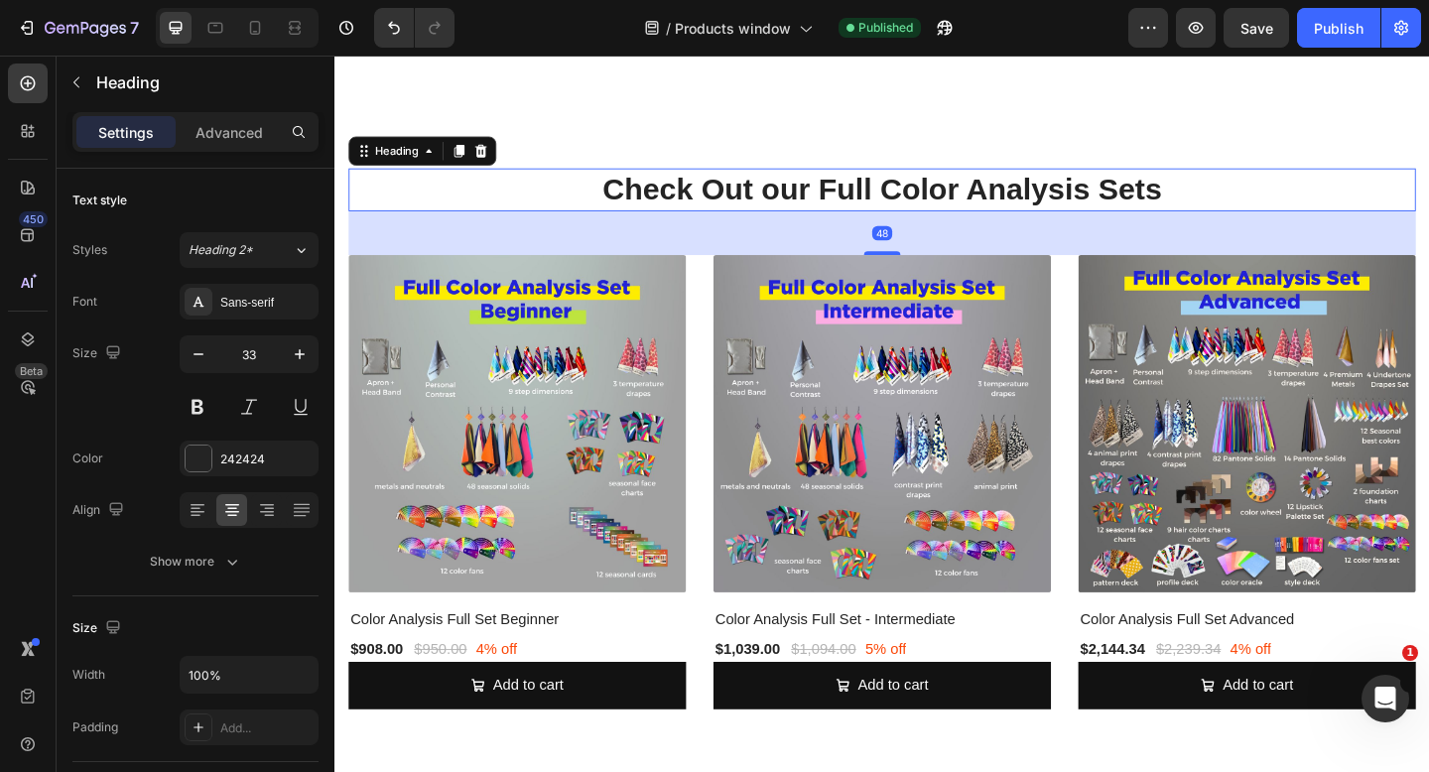
click at [878, 251] on div "48" at bounding box center [929, 249] width 1161 height 48
click at [875, 371] on img at bounding box center [929, 456] width 367 height 367
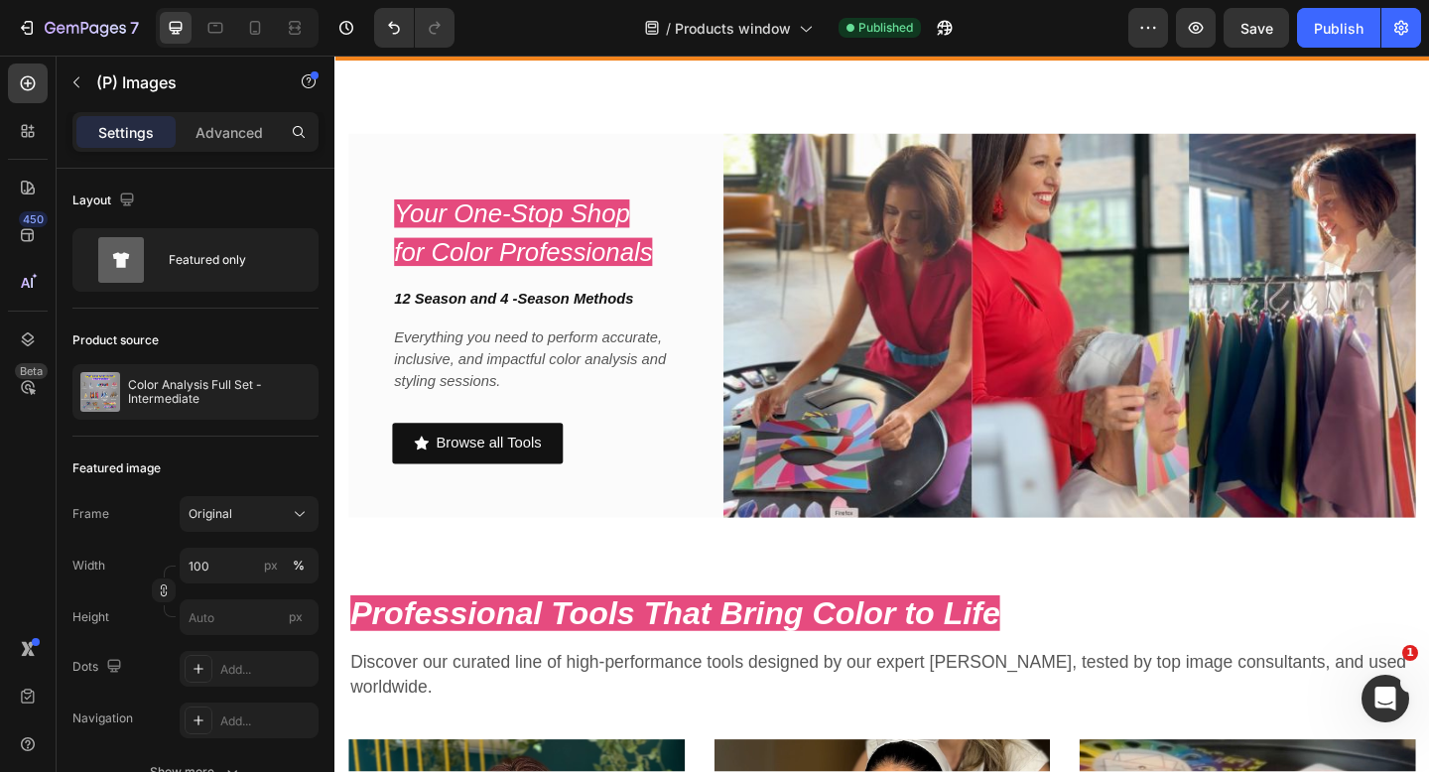
scroll to position [0, 0]
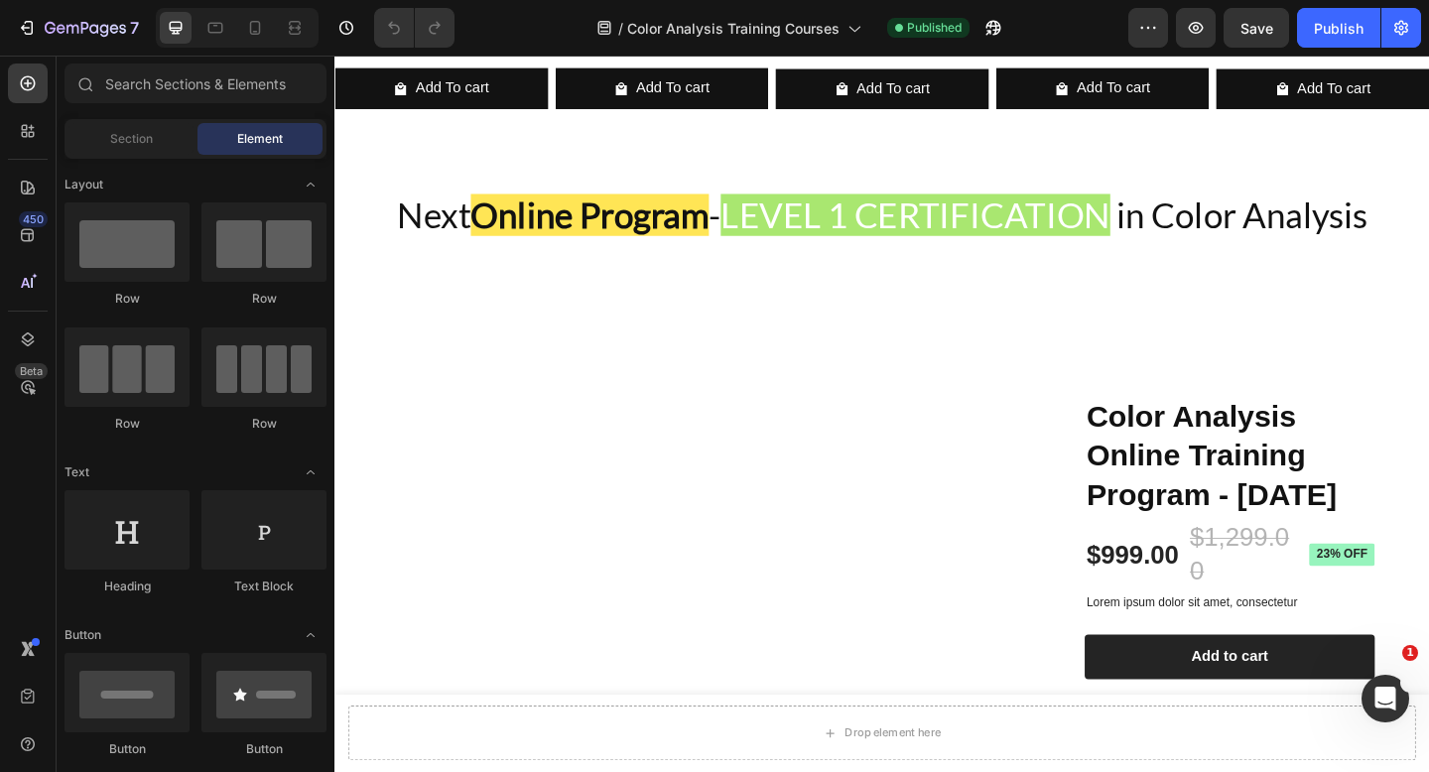
scroll to position [2508, 0]
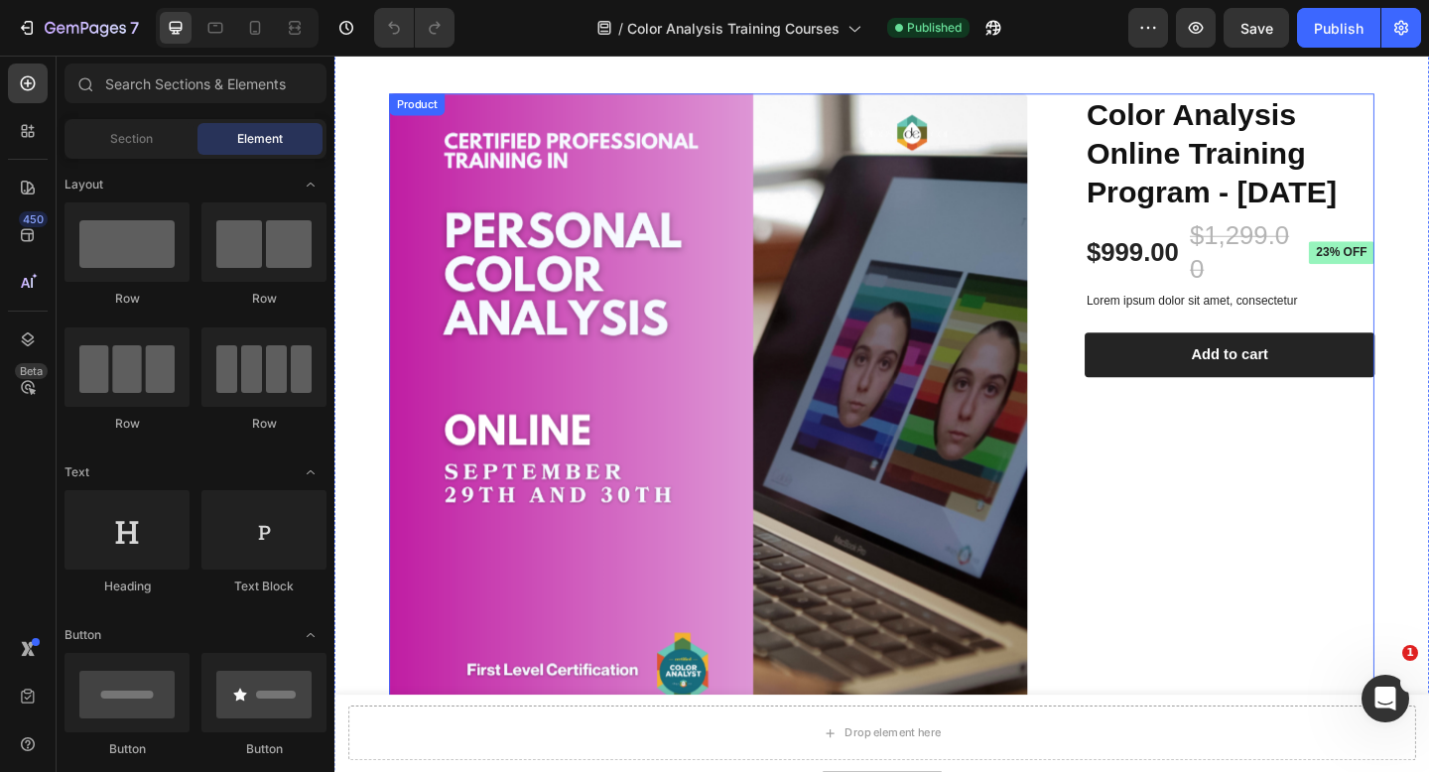
click at [1228, 526] on div "Color Analysis Online Training Program - [DATE] Product Title $999.00 Product P…" at bounding box center [1292, 452] width 347 height 711
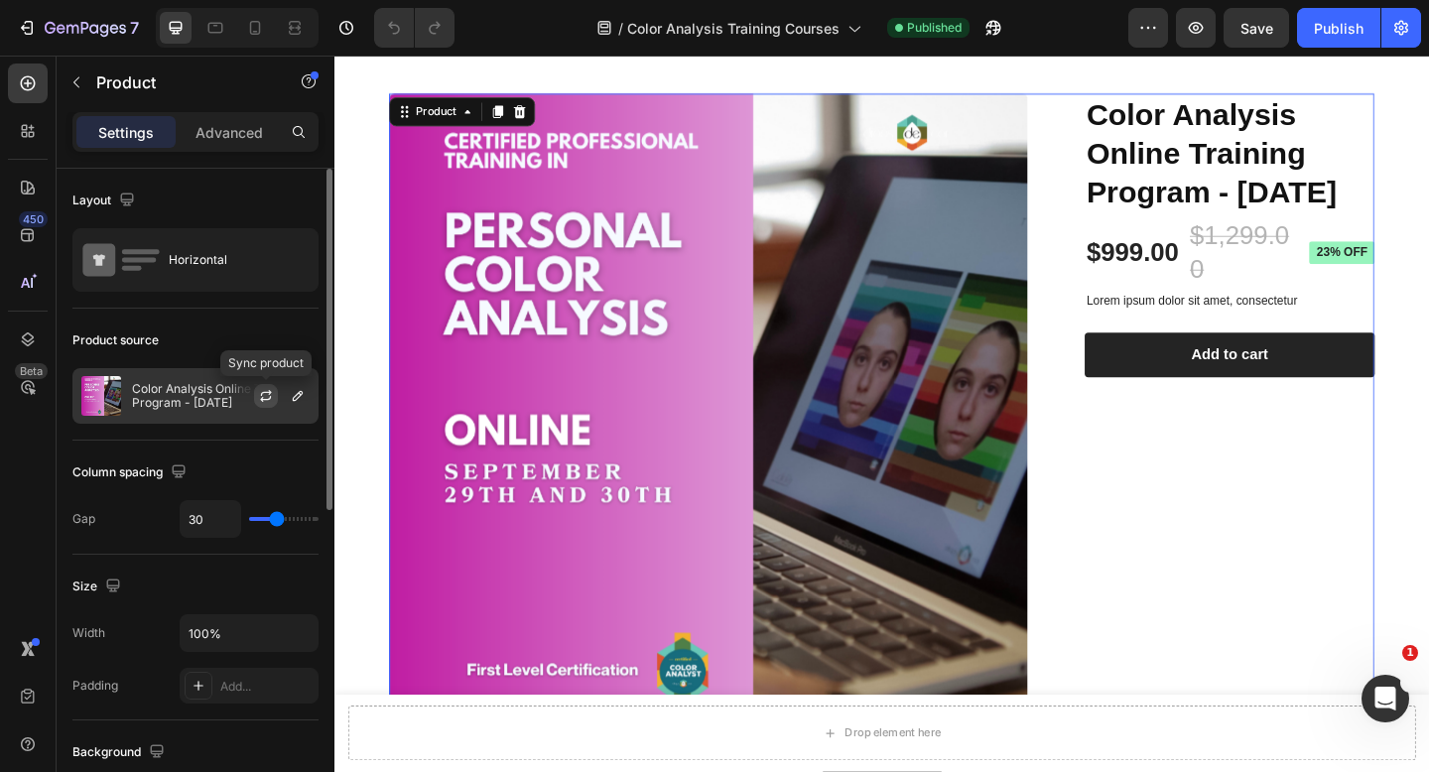
click at [261, 393] on icon "button" at bounding box center [266, 393] width 11 height 6
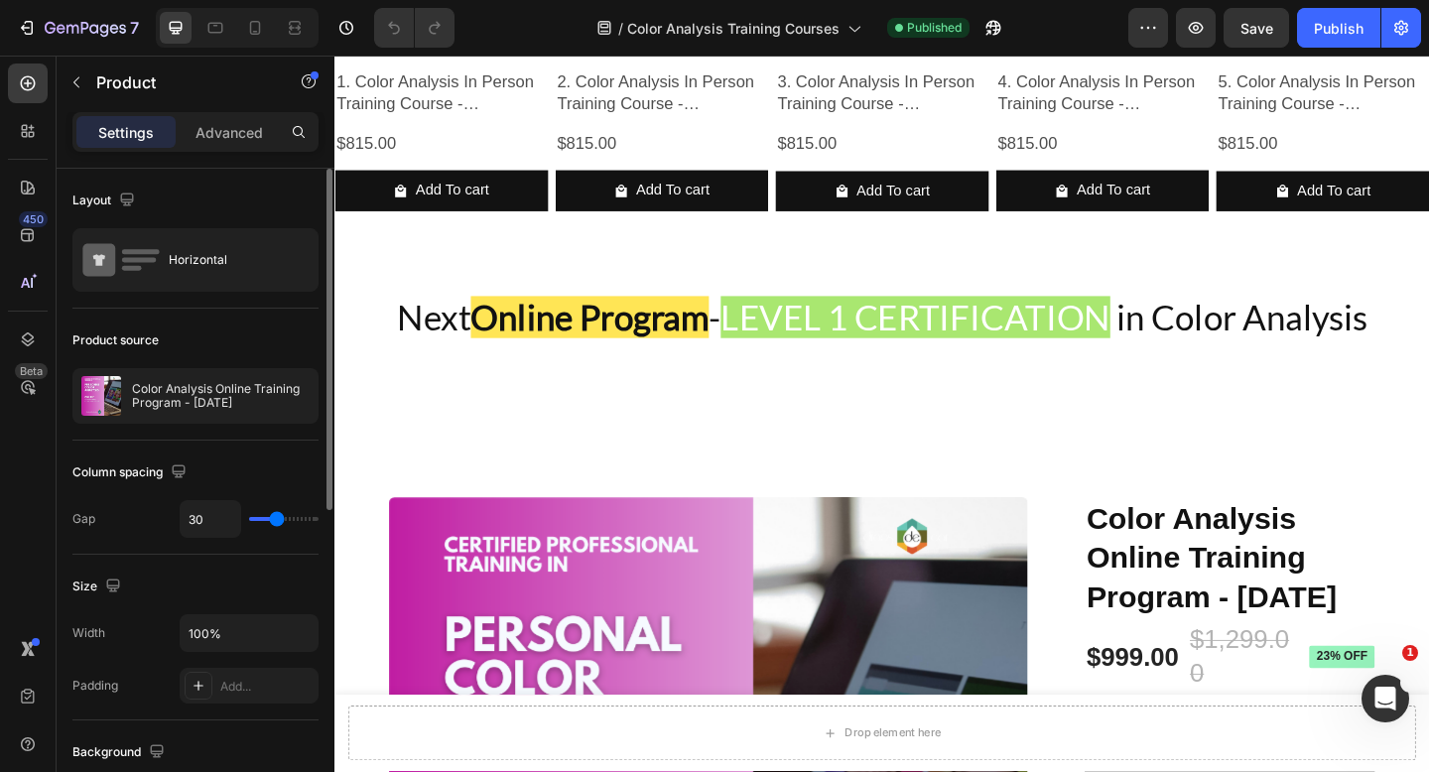
scroll to position [2433, 0]
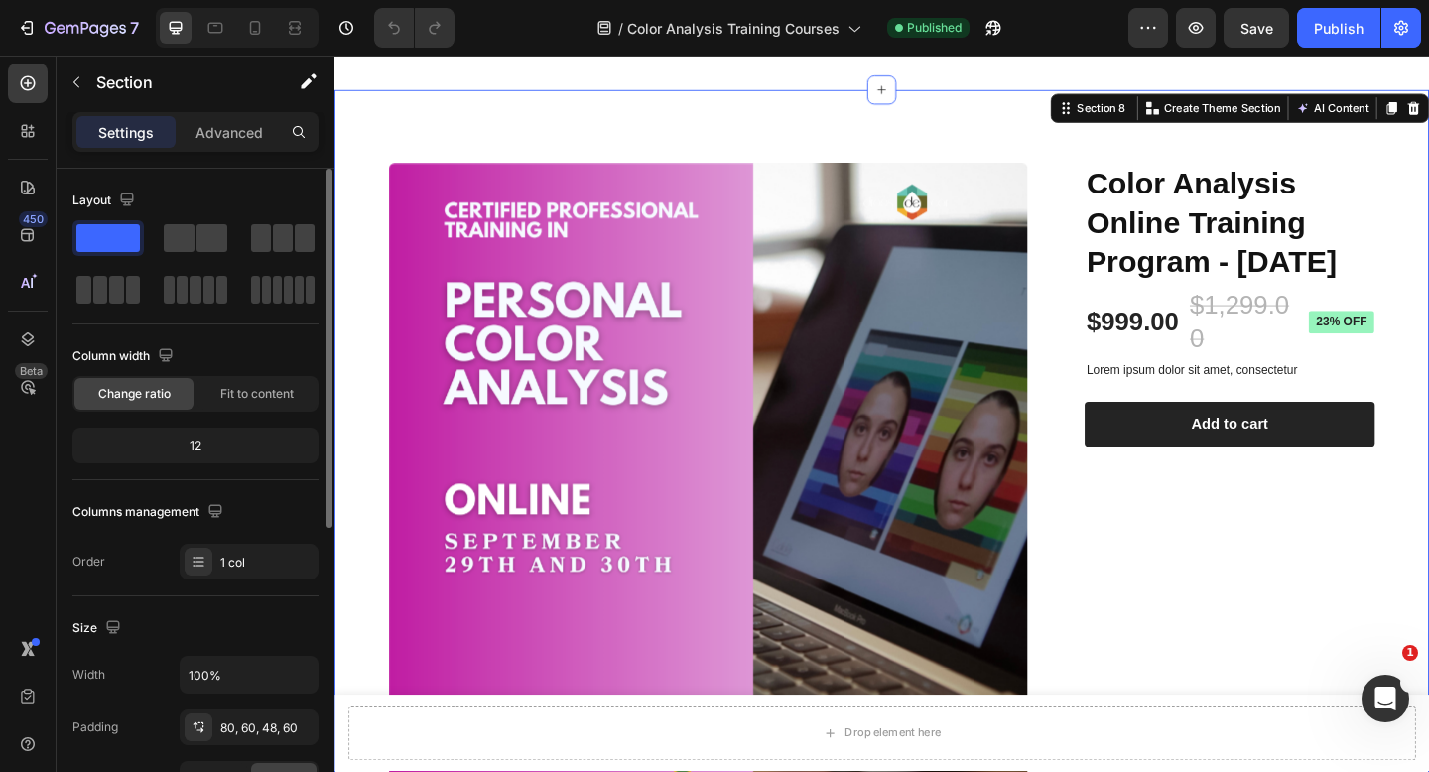
click at [1411, 126] on div "Product Images Color Analysis Online Training Program - [DATE] Product Title $9…" at bounding box center [929, 546] width 1191 height 906
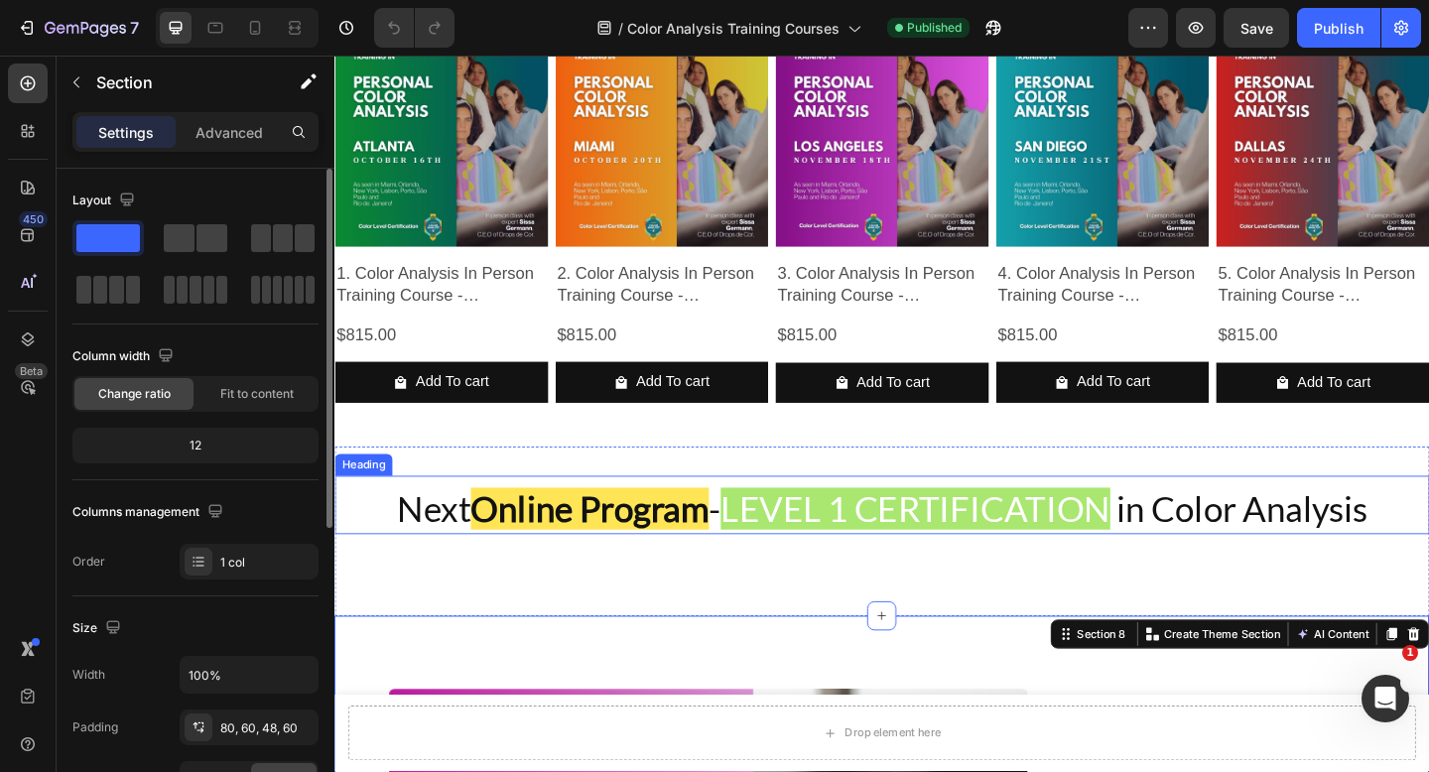
scroll to position [1702, 0]
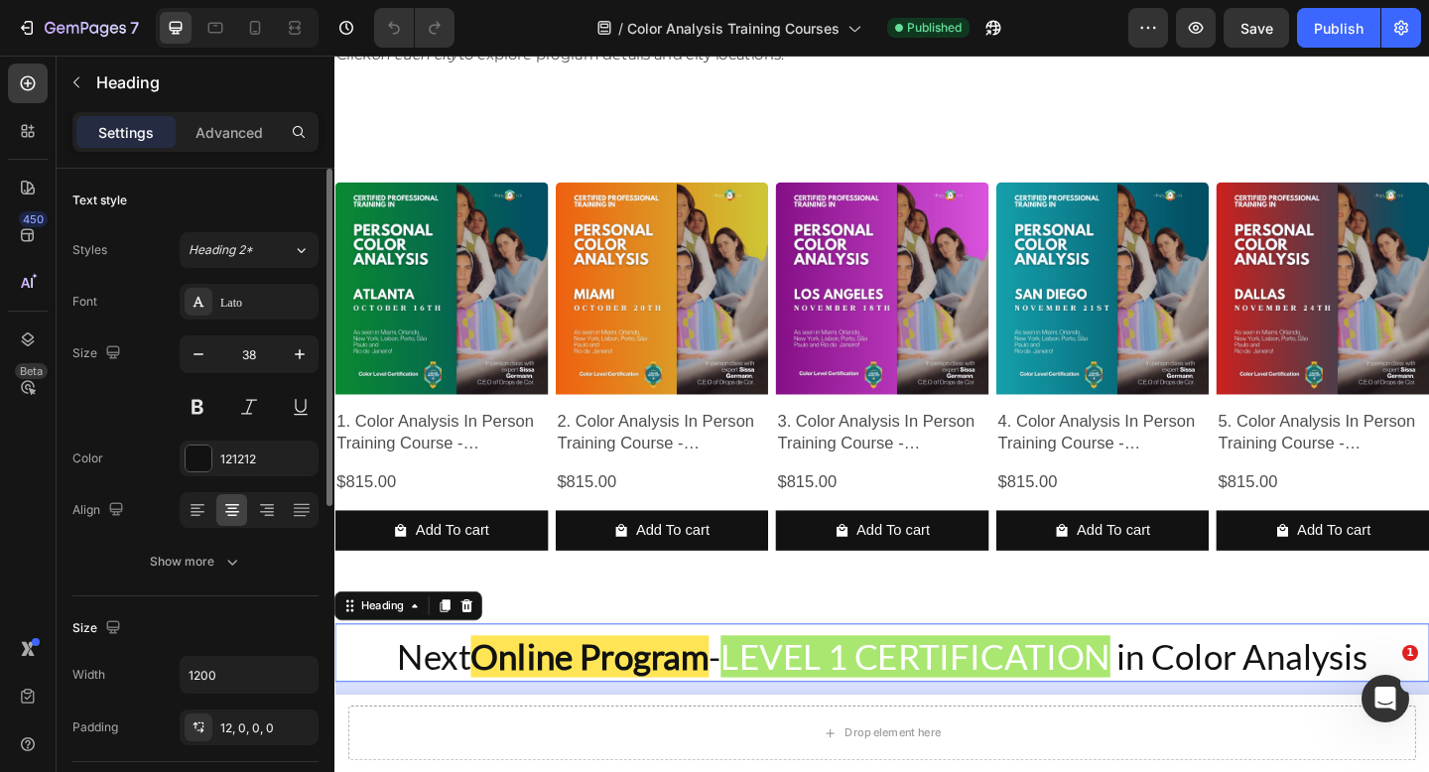
click at [402, 709] on h2 "Next Online Program - LEVEL 1 CERTIFICATION in Color Analysis" at bounding box center [929, 705] width 1191 height 63
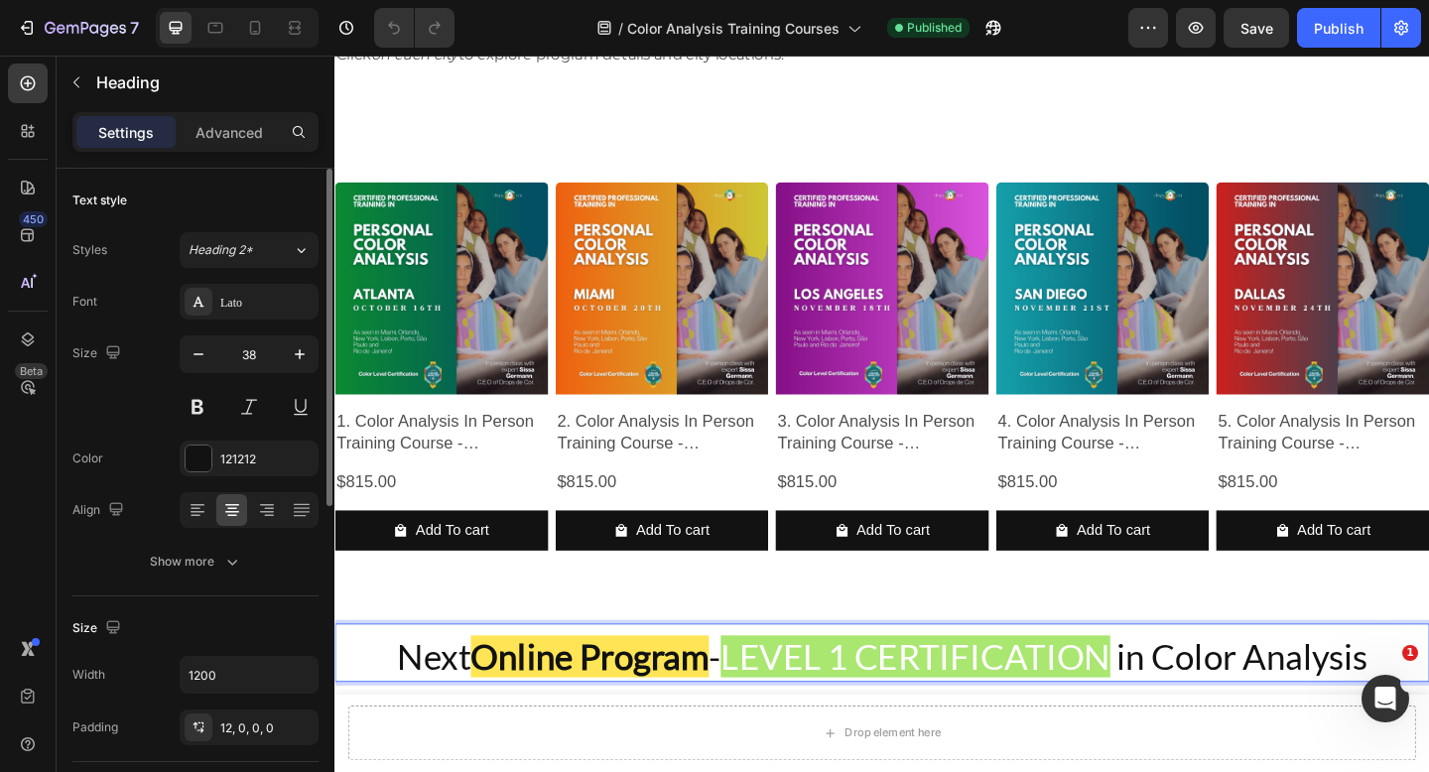
click at [524, 708] on strong "Online Program" at bounding box center [611, 710] width 259 height 46
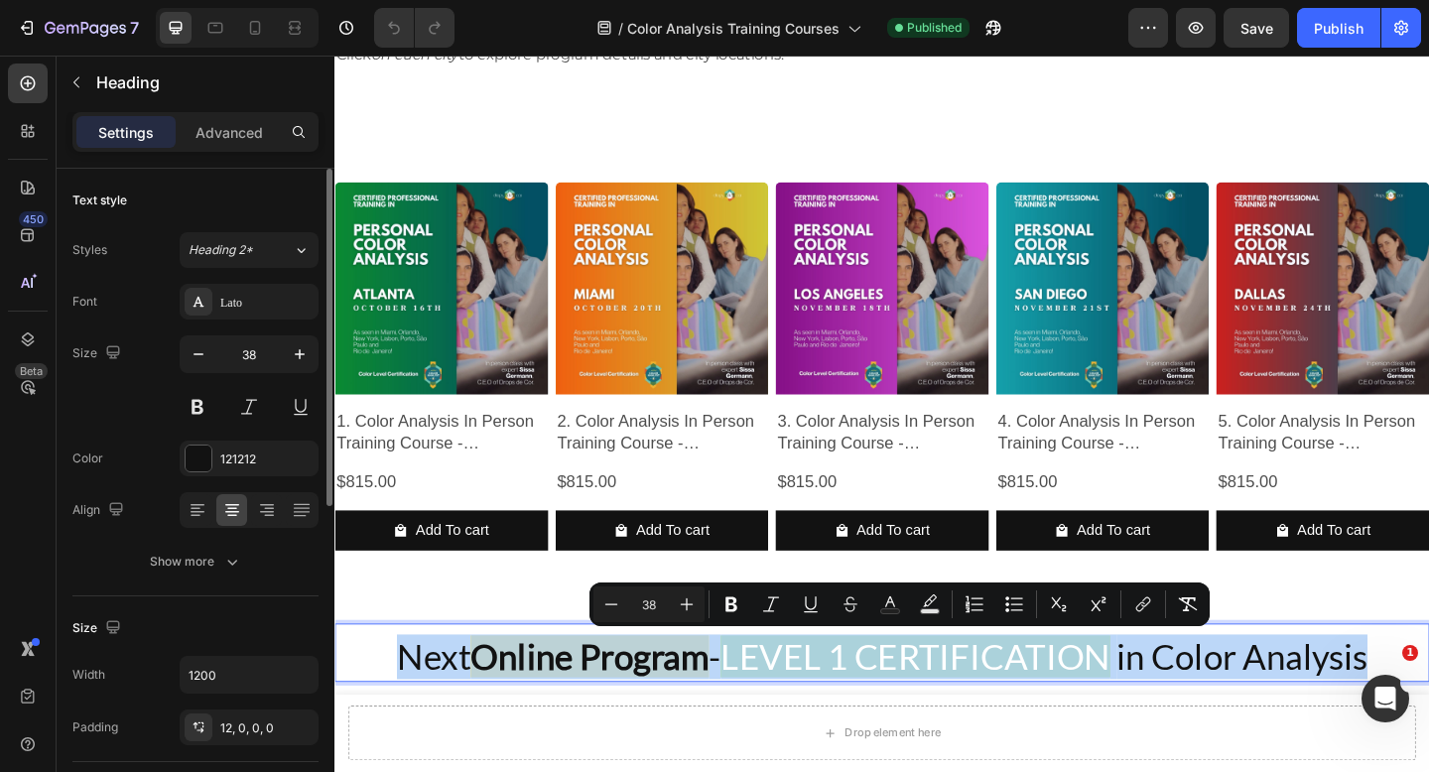
drag, startPoint x: 366, startPoint y: 711, endPoint x: 1474, endPoint y: 705, distance: 1107.6
click at [1428, 705] on p "Next Online Program - LEVEL 1 CERTIFICATION in Color Analysis" at bounding box center [929, 710] width 1187 height 49
copy p "Next Online Program - LEVEL 1 CERTIFICATION in Color Analysis"
click at [1321, 656] on div "Next Online Program - LEVEL 1 CERTIFICATION in Color Analysis Heading 58 Sectio…" at bounding box center [929, 734] width 1191 height 184
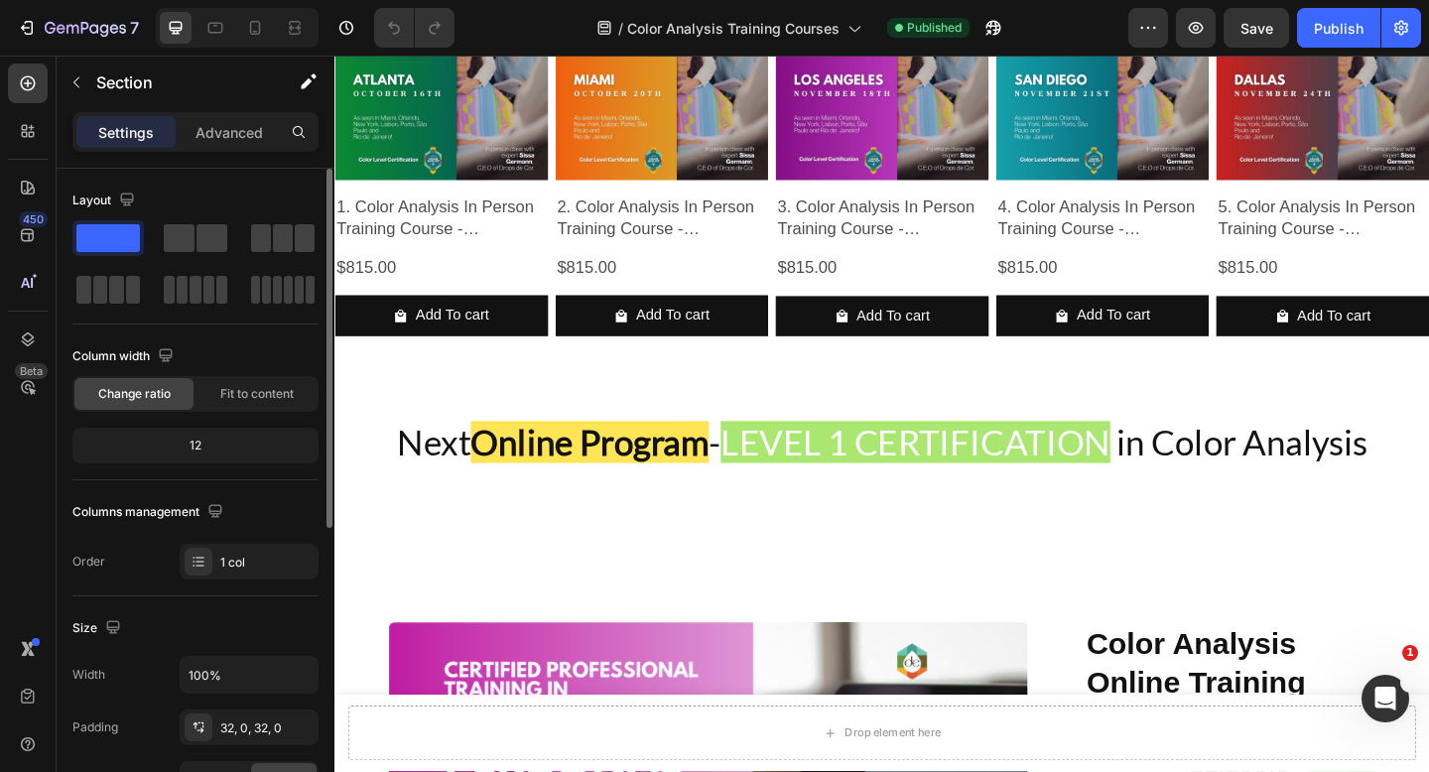
scroll to position [1950, 0]
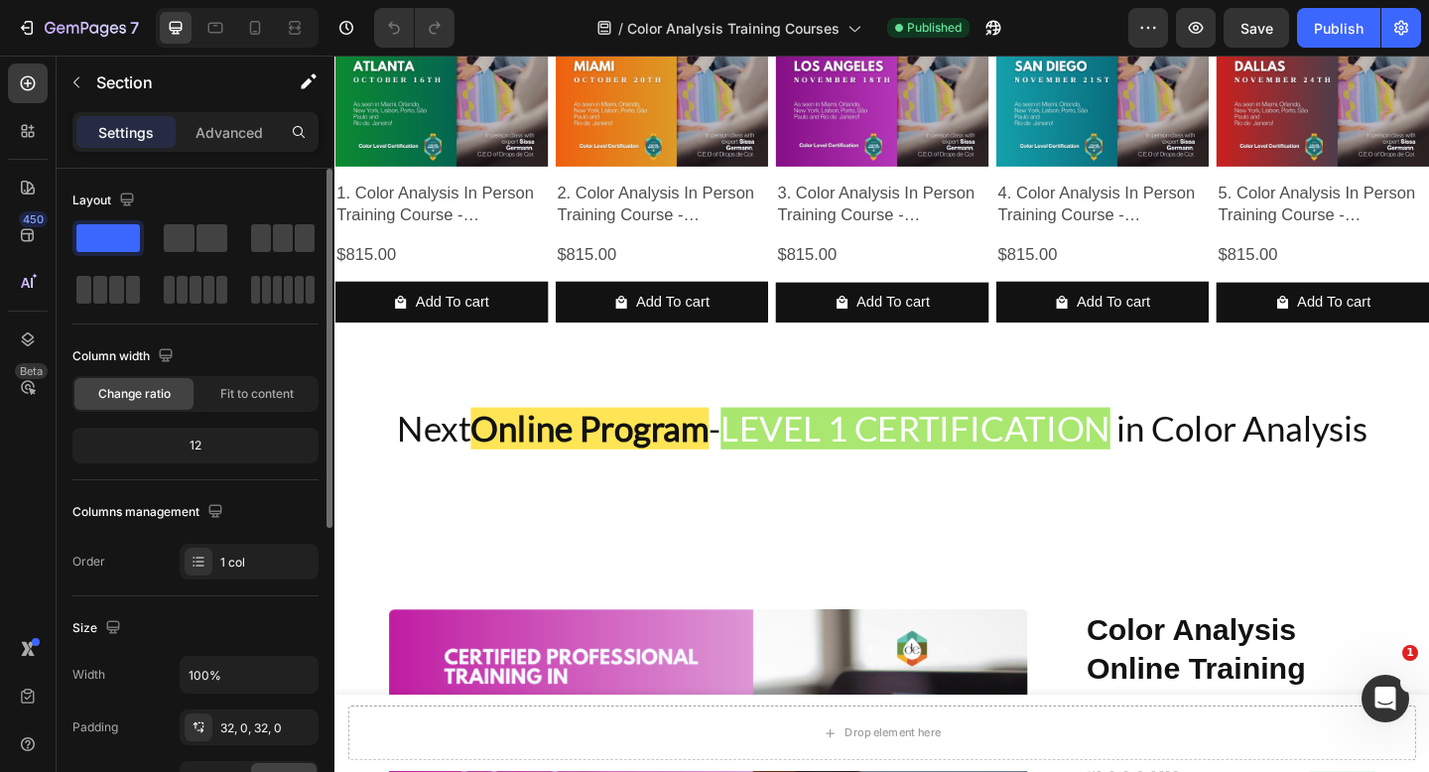
click at [1428, 411] on div "Next Online Program - LEVEL 1 CERTIFICATION in Color Analysis Heading Section 7" at bounding box center [929, 486] width 1191 height 184
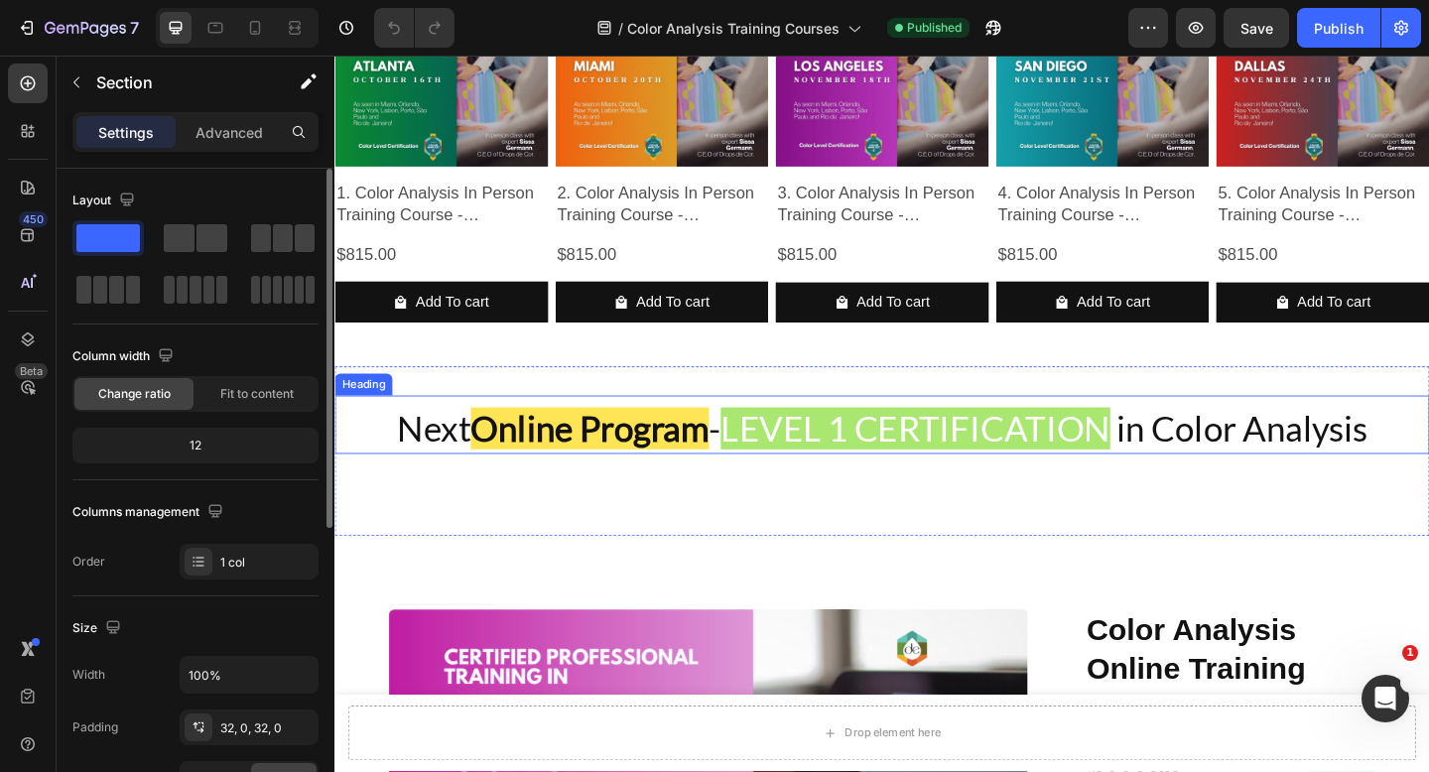
click at [1428, 437] on h2 "Next Online Program - LEVEL 1 CERTIFICATION in Color Analysis" at bounding box center [929, 457] width 1191 height 63
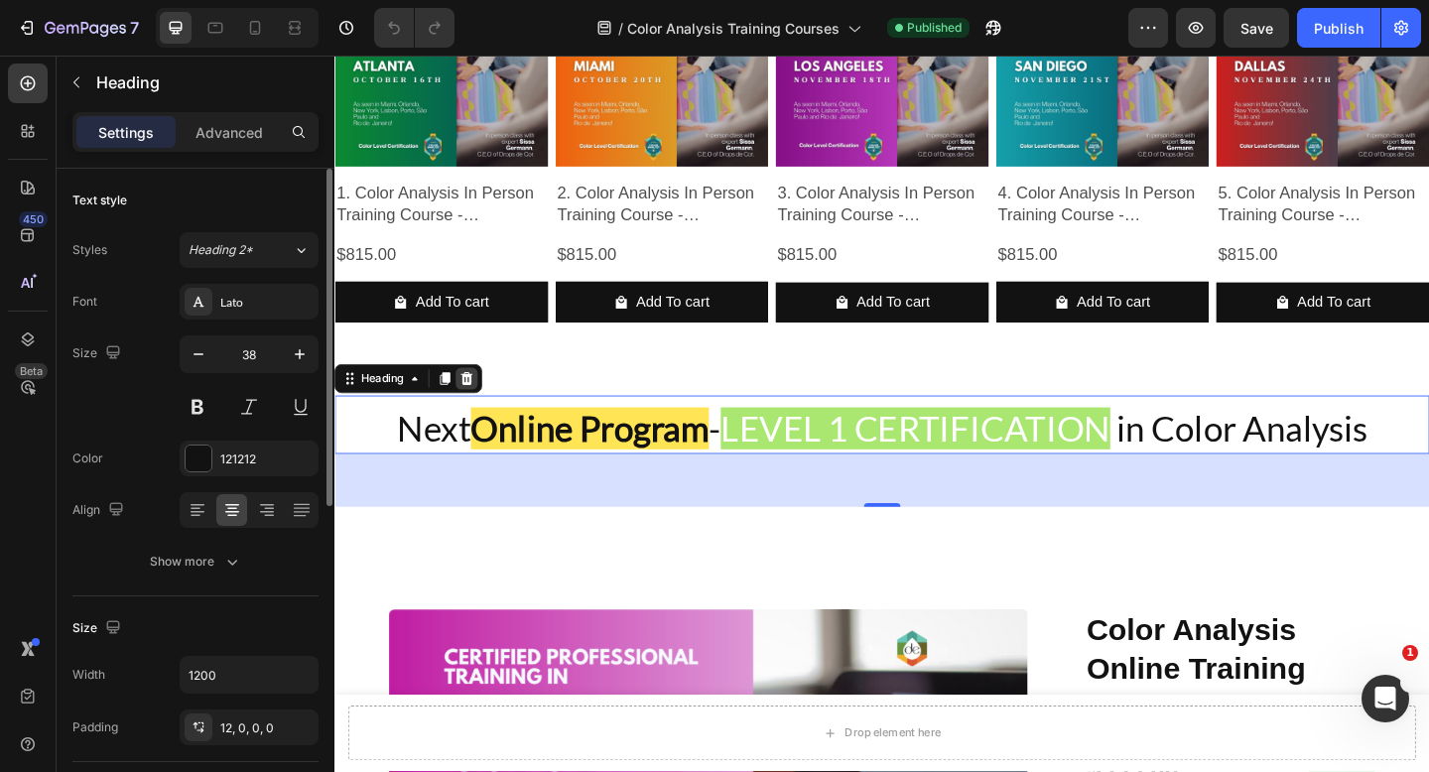
click at [483, 402] on icon at bounding box center [478, 407] width 13 height 14
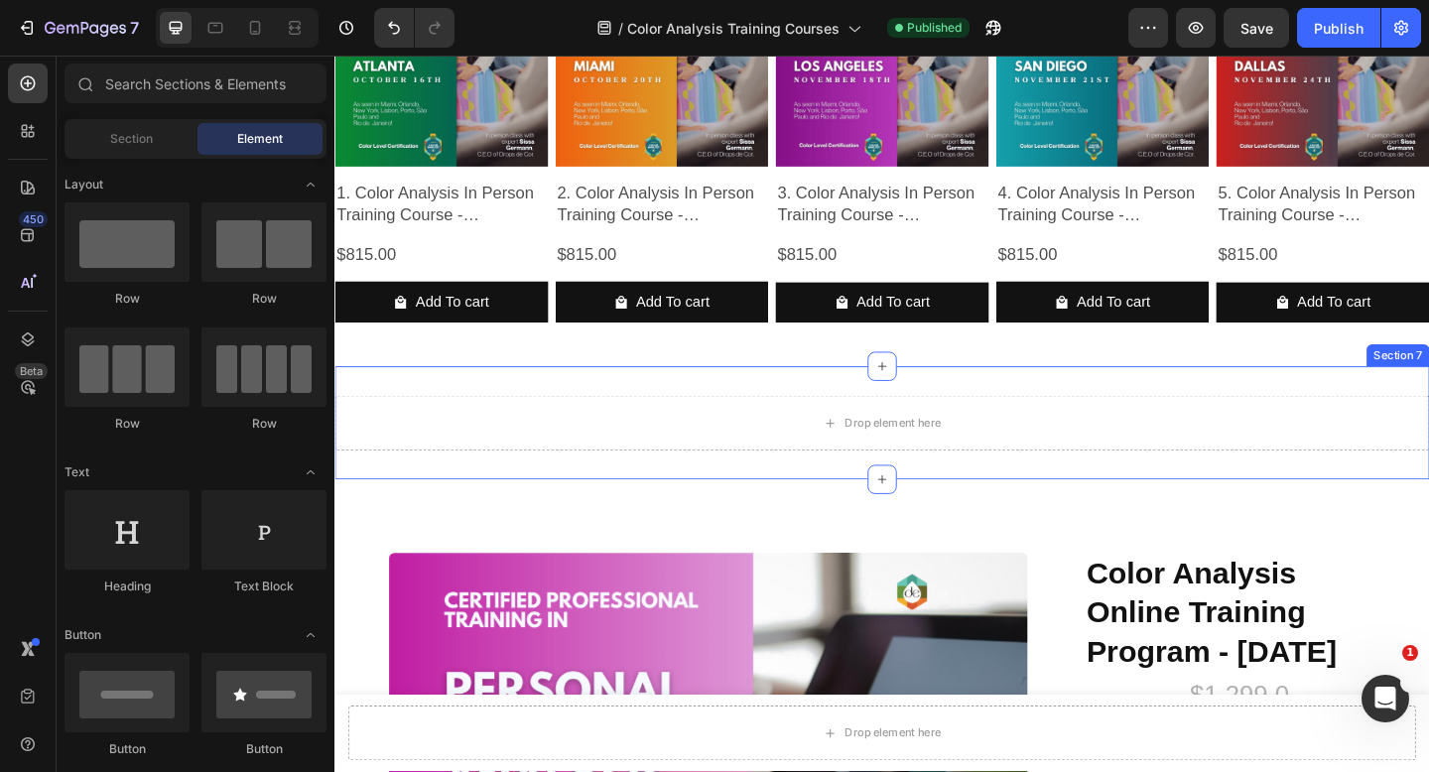
click at [539, 493] on div "Drop element here Section 7" at bounding box center [929, 455] width 1191 height 123
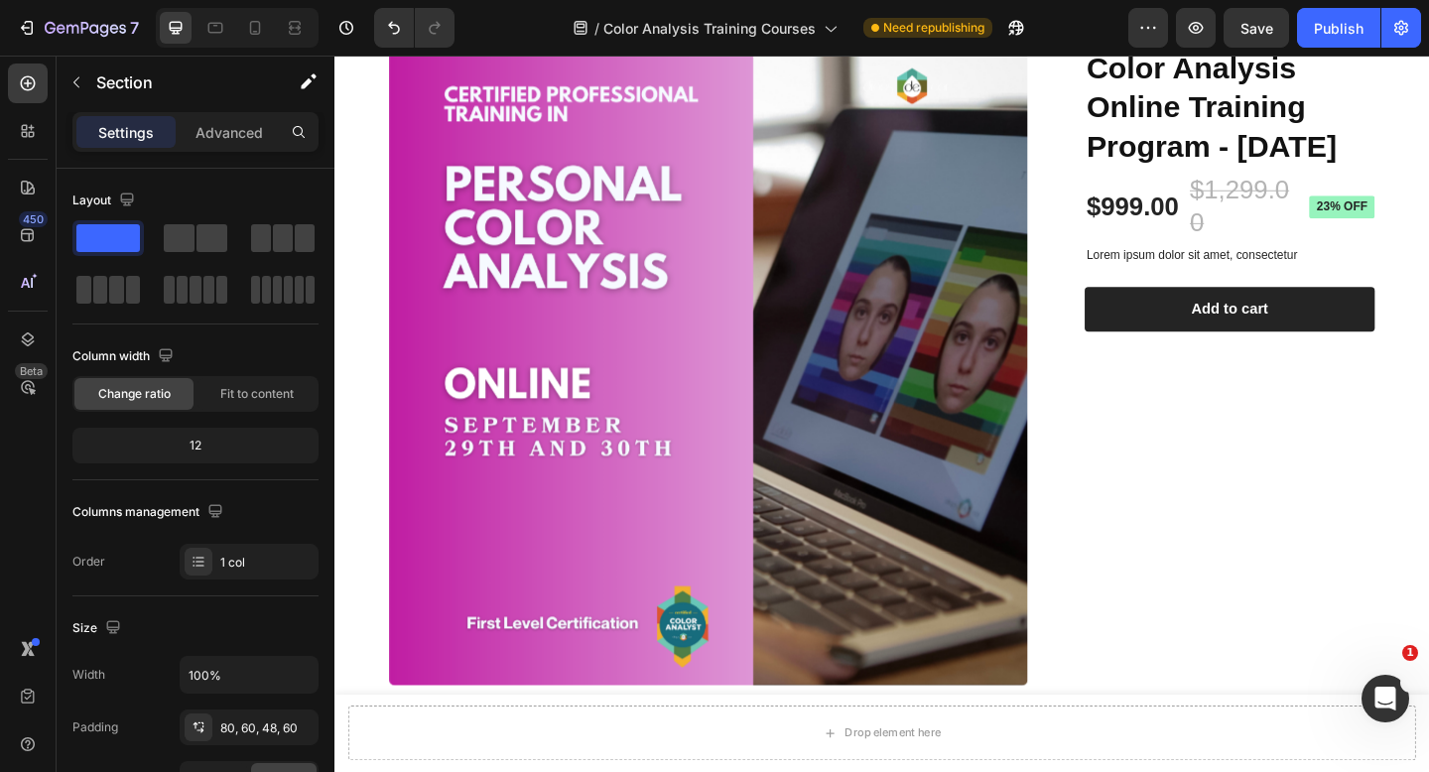
scroll to position [2380, 0]
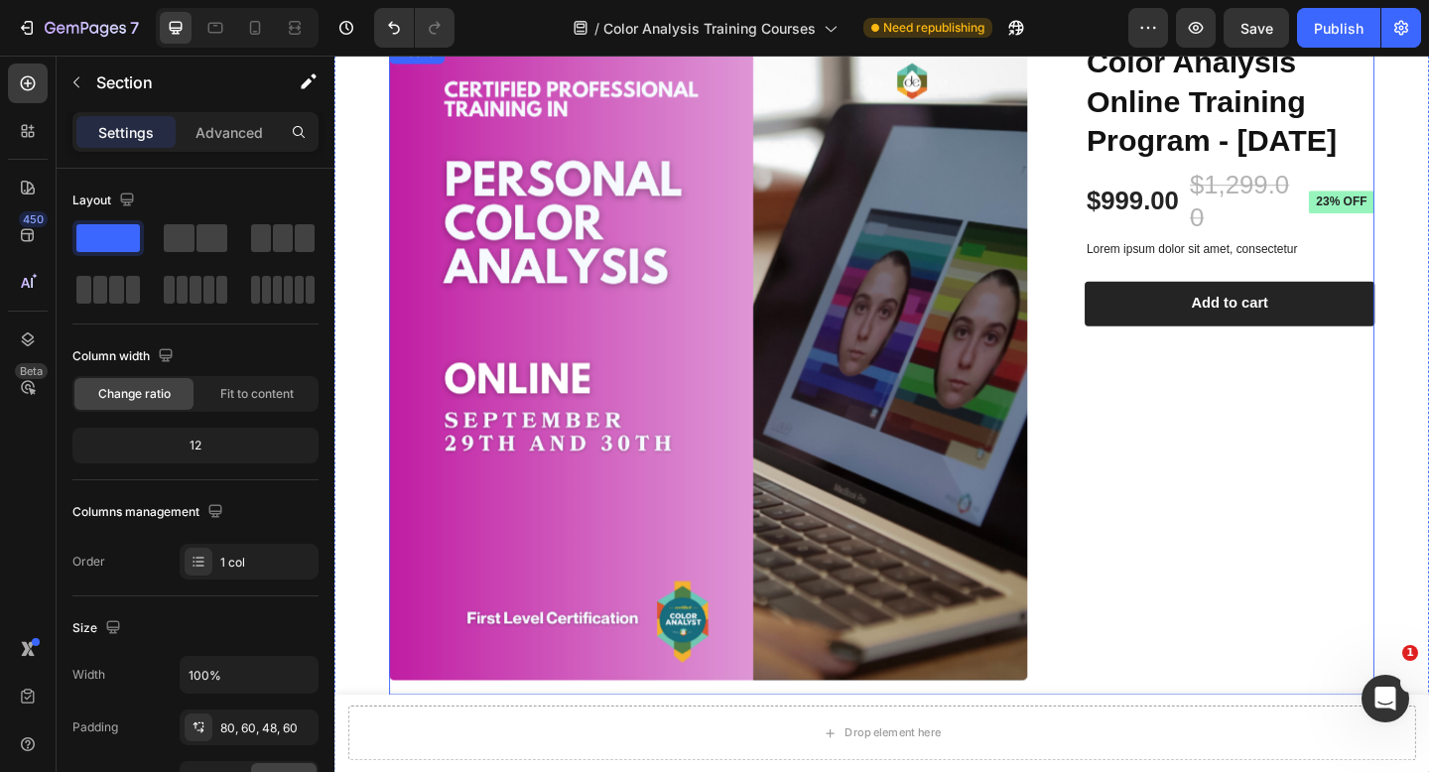
click at [1285, 503] on div "Color Analysis Online Training Program - [DATE] Product Title $999.00 Product P…" at bounding box center [1292, 396] width 347 height 711
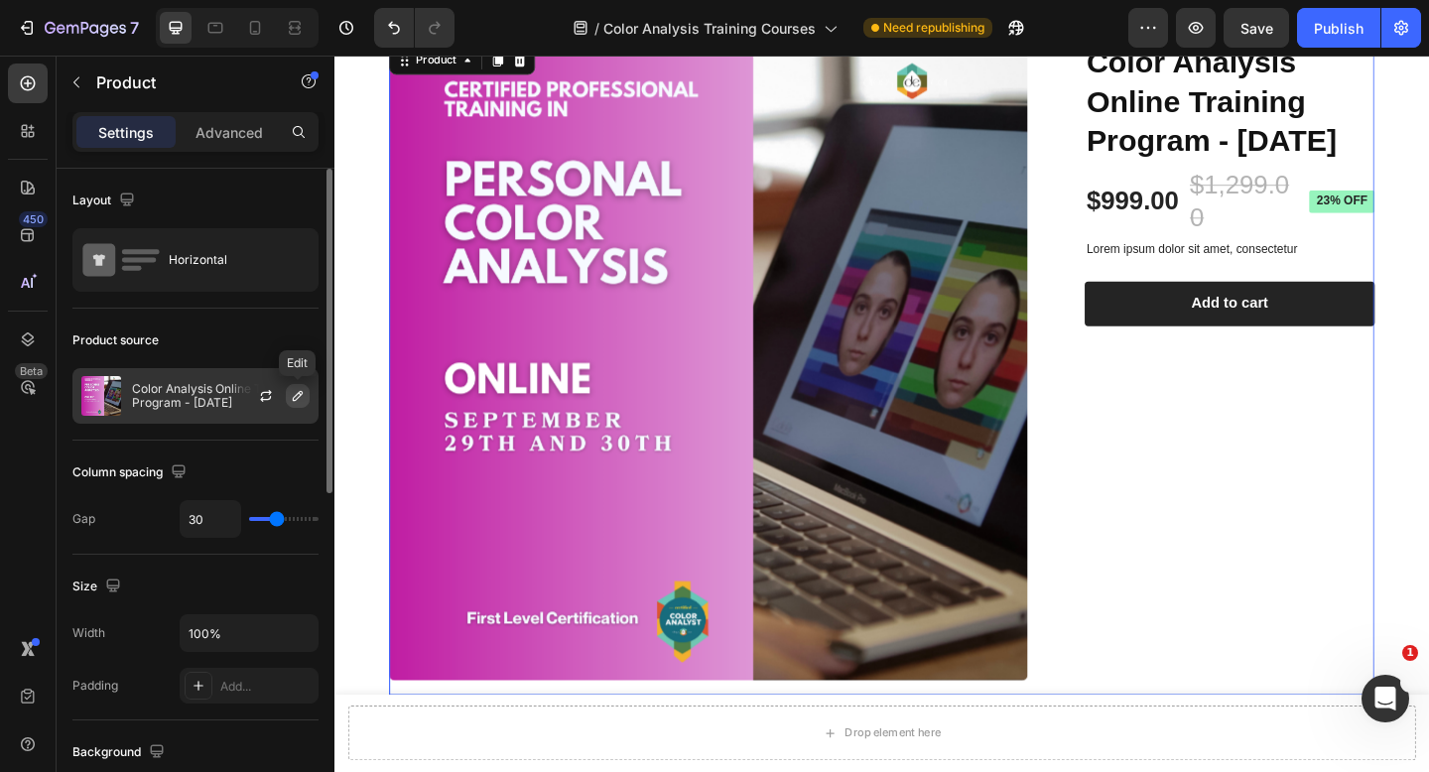
click at [293, 397] on icon "button" at bounding box center [298, 396] width 10 height 10
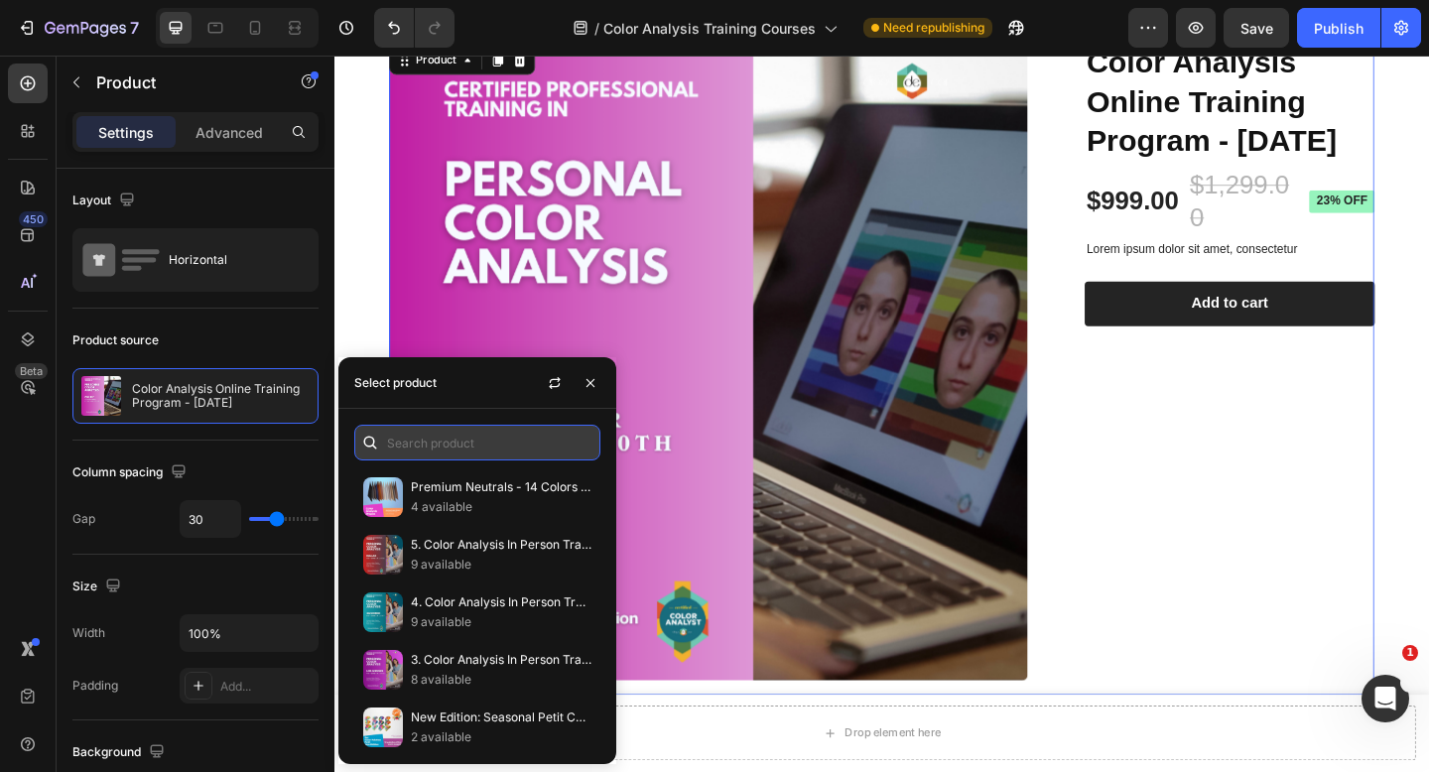
click at [423, 440] on input "text" at bounding box center [477, 443] width 246 height 36
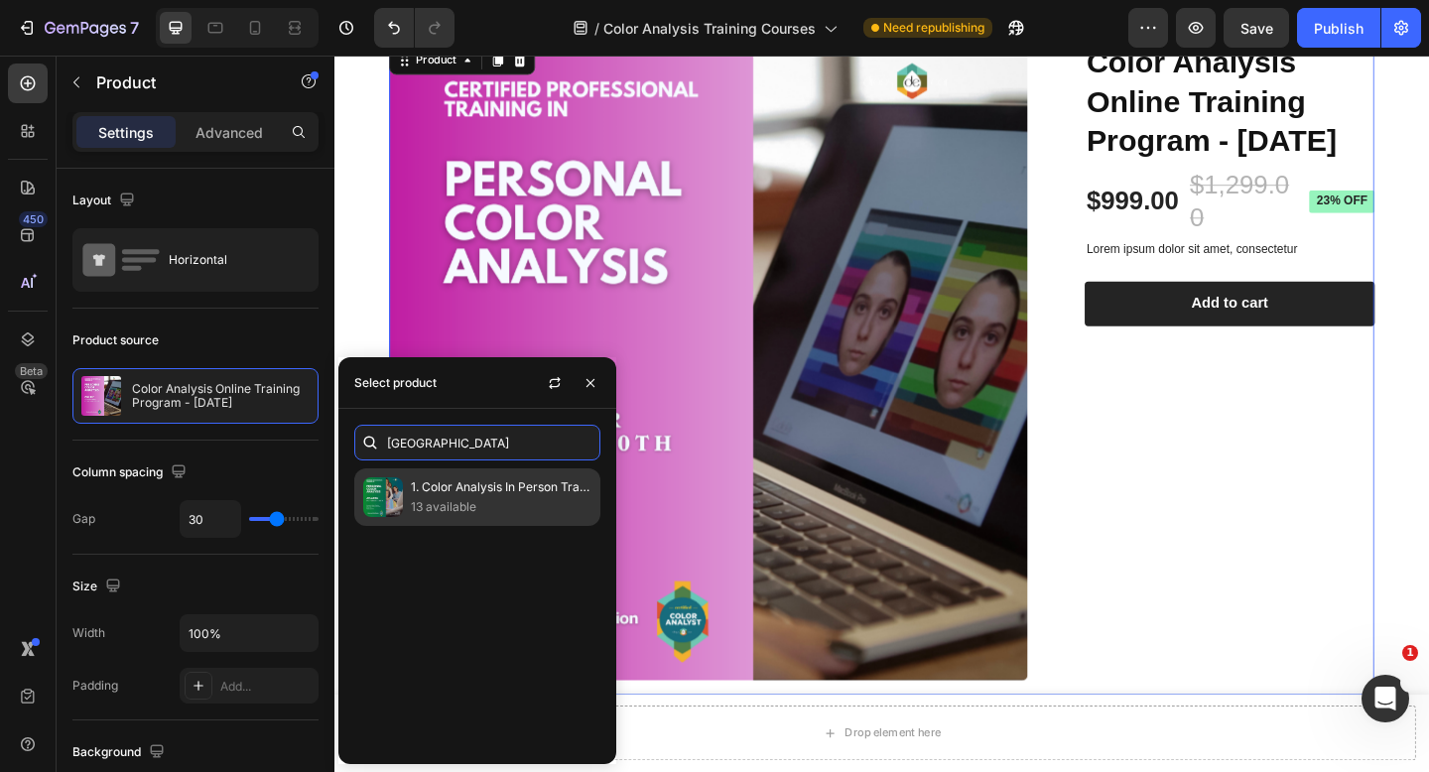
type input "[GEOGRAPHIC_DATA]"
click at [436, 497] on p "13 available" at bounding box center [501, 507] width 181 height 20
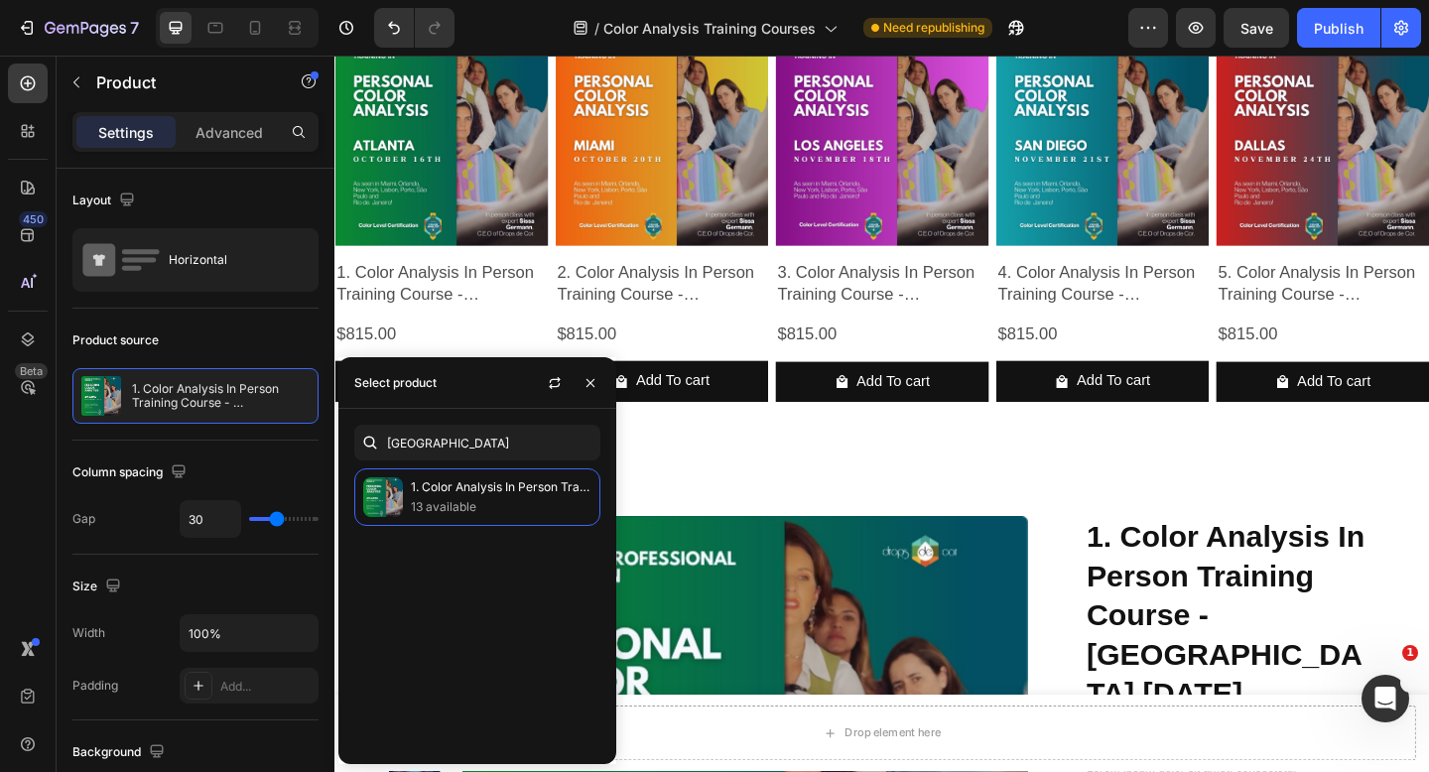
scroll to position [1738, 0]
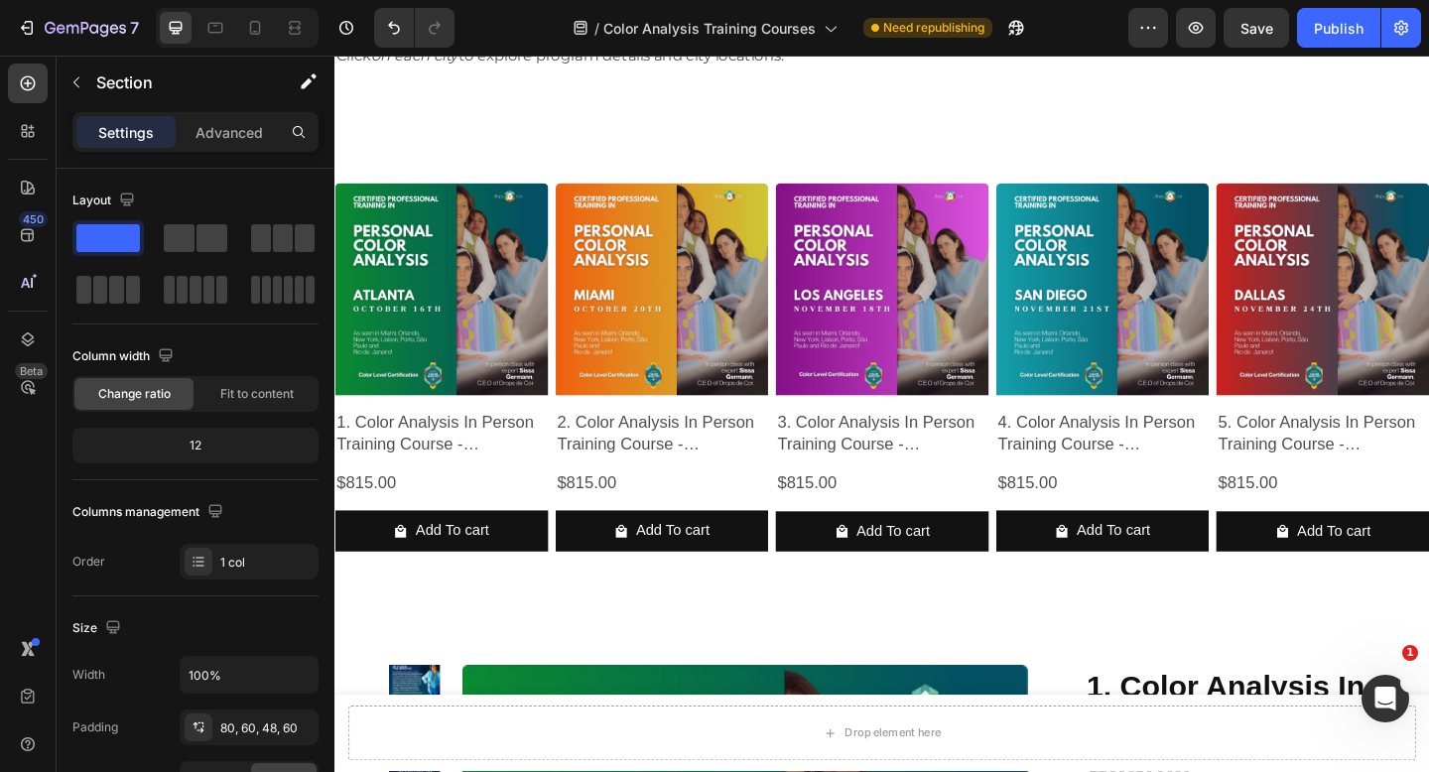
scroll to position [2090, 0]
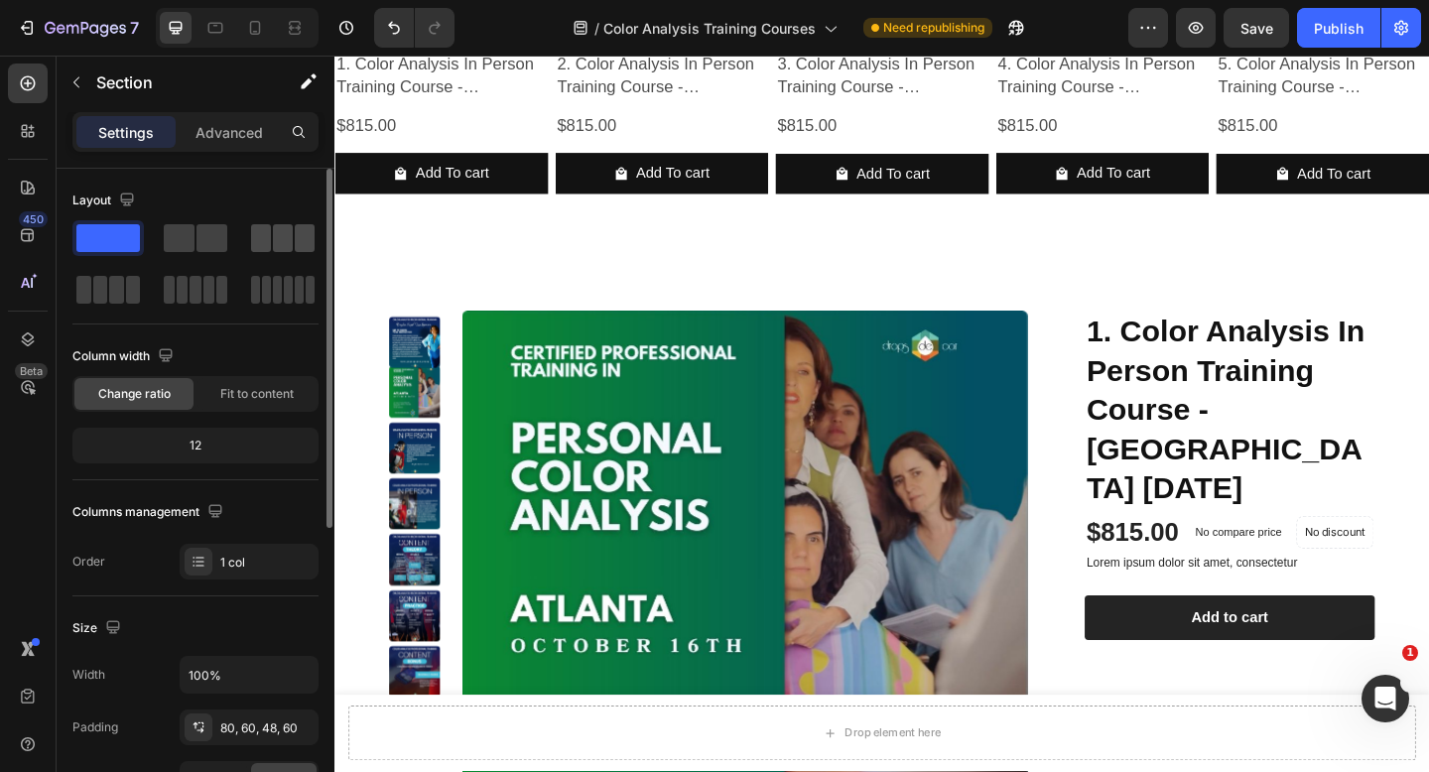
click at [266, 242] on span at bounding box center [261, 238] width 20 height 28
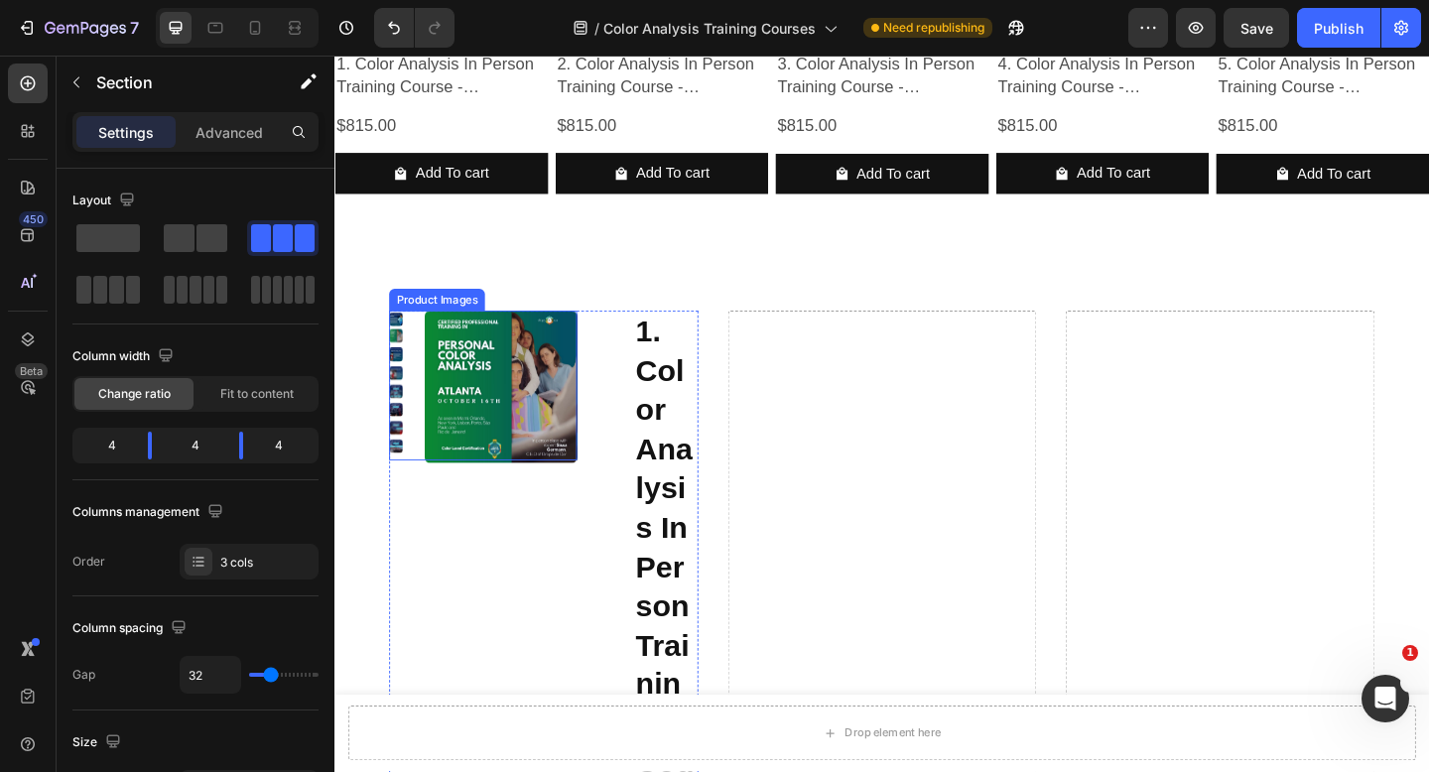
click at [499, 423] on img at bounding box center [516, 416] width 166 height 166
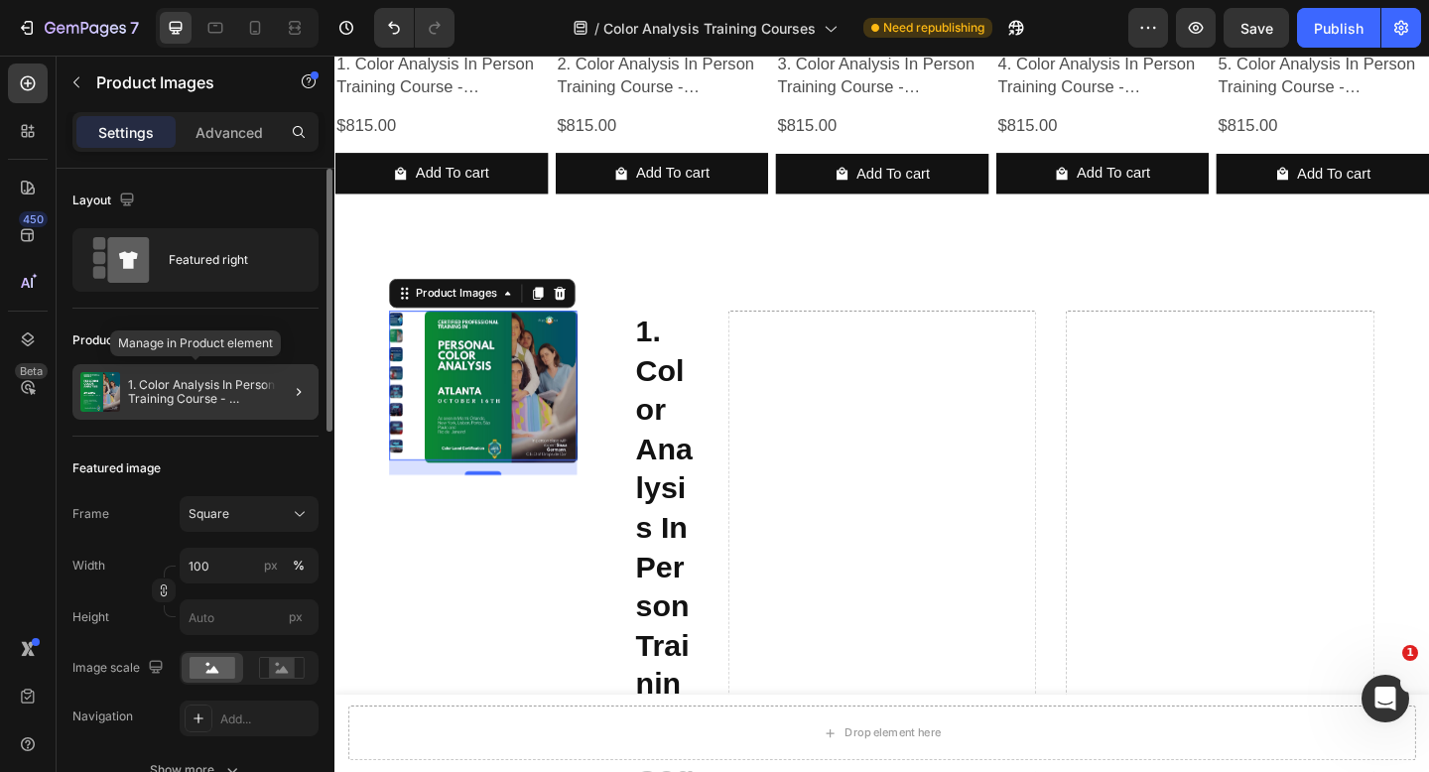
click at [245, 397] on p "1. Color Analysis In Person Training Course - [GEOGRAPHIC_DATA] [DATE]" at bounding box center [219, 392] width 183 height 28
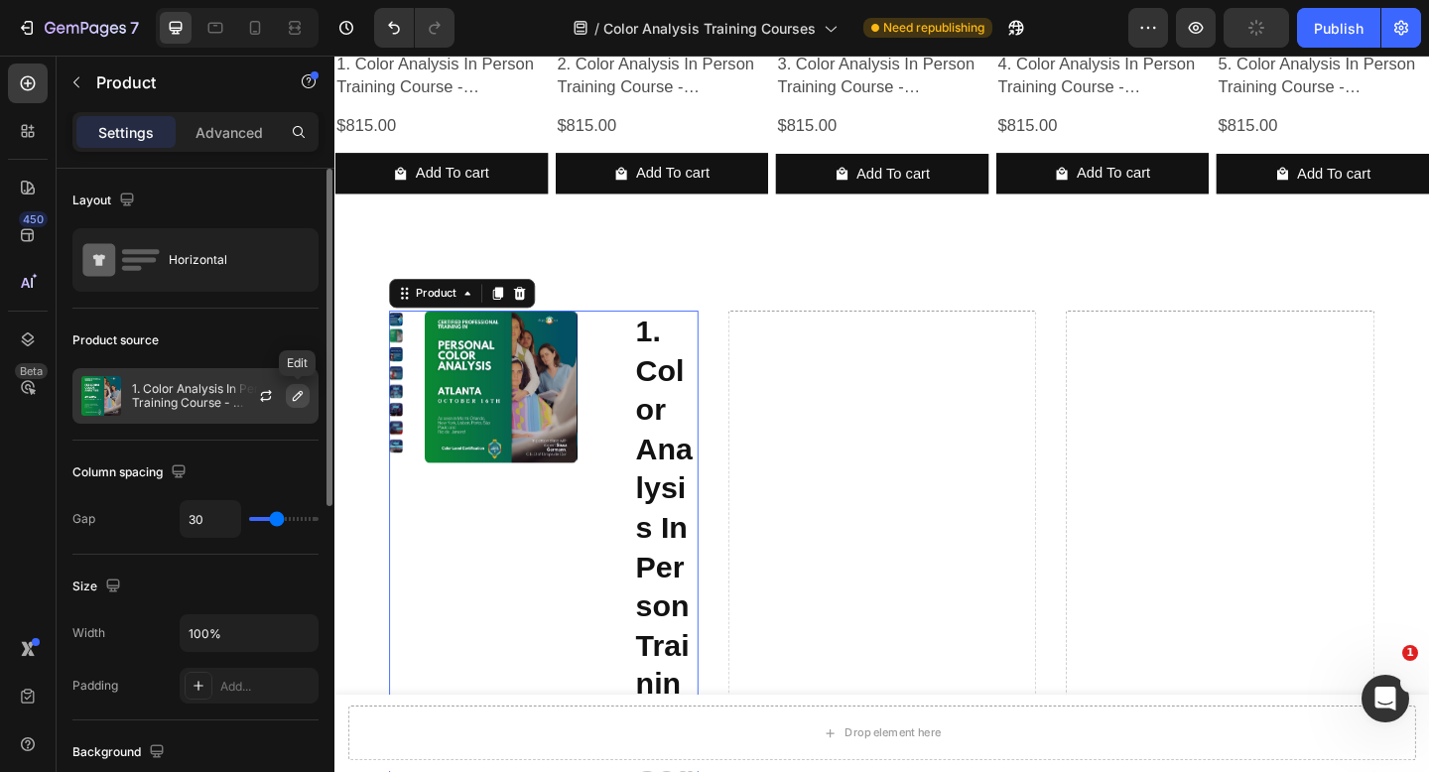
click at [294, 394] on icon "button" at bounding box center [298, 396] width 16 height 16
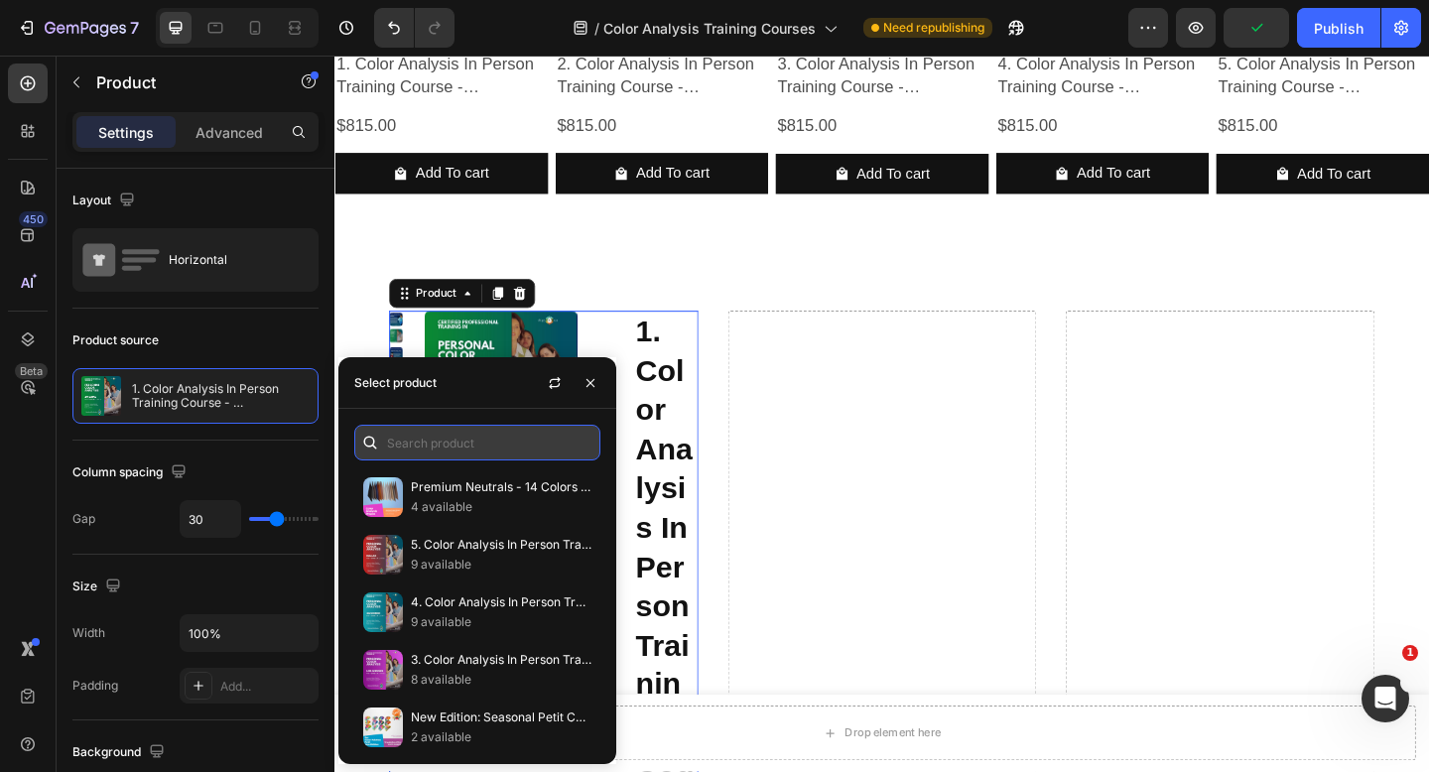
click at [400, 436] on input "text" at bounding box center [477, 443] width 246 height 36
type input "s"
type input "c"
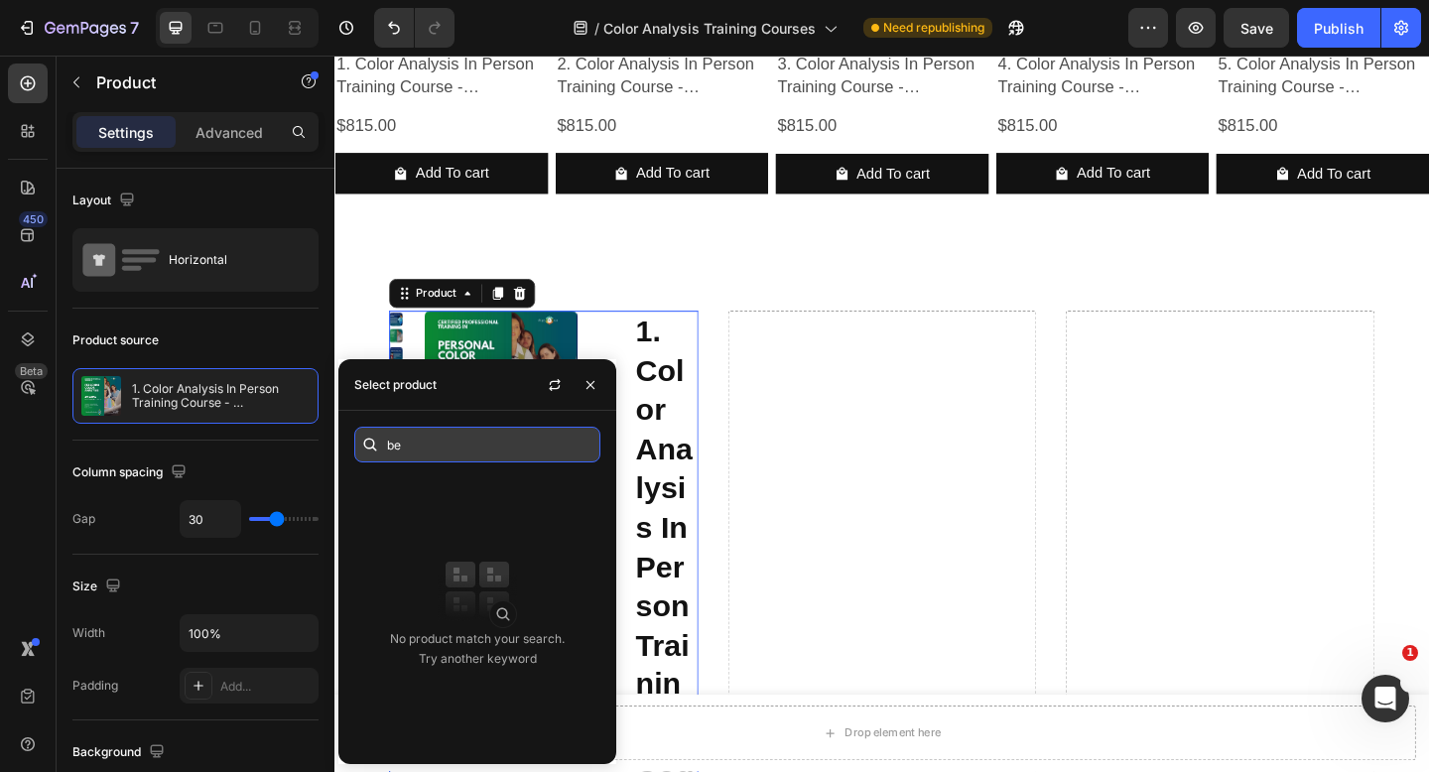
type input "b"
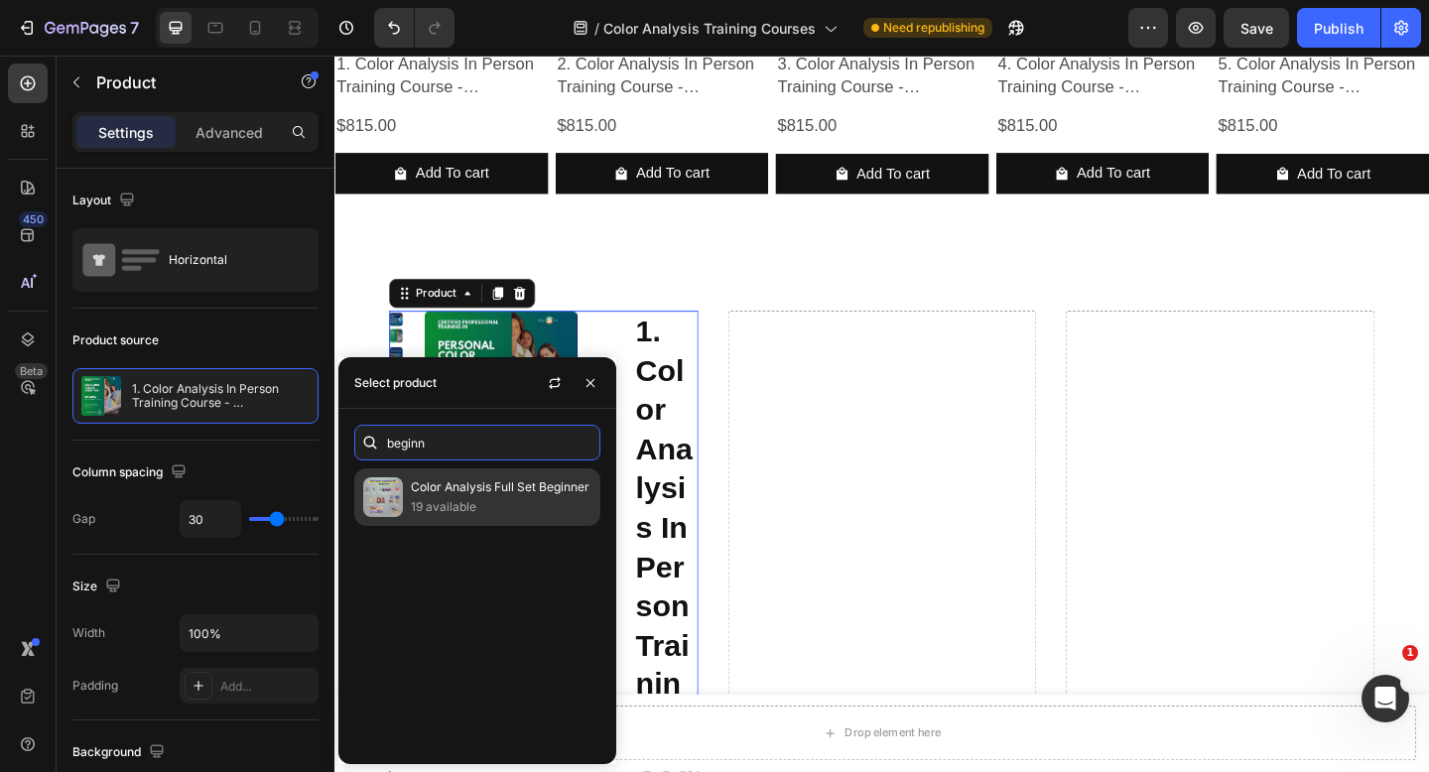
type input "beginn"
click at [491, 498] on p "19 available" at bounding box center [501, 507] width 181 height 20
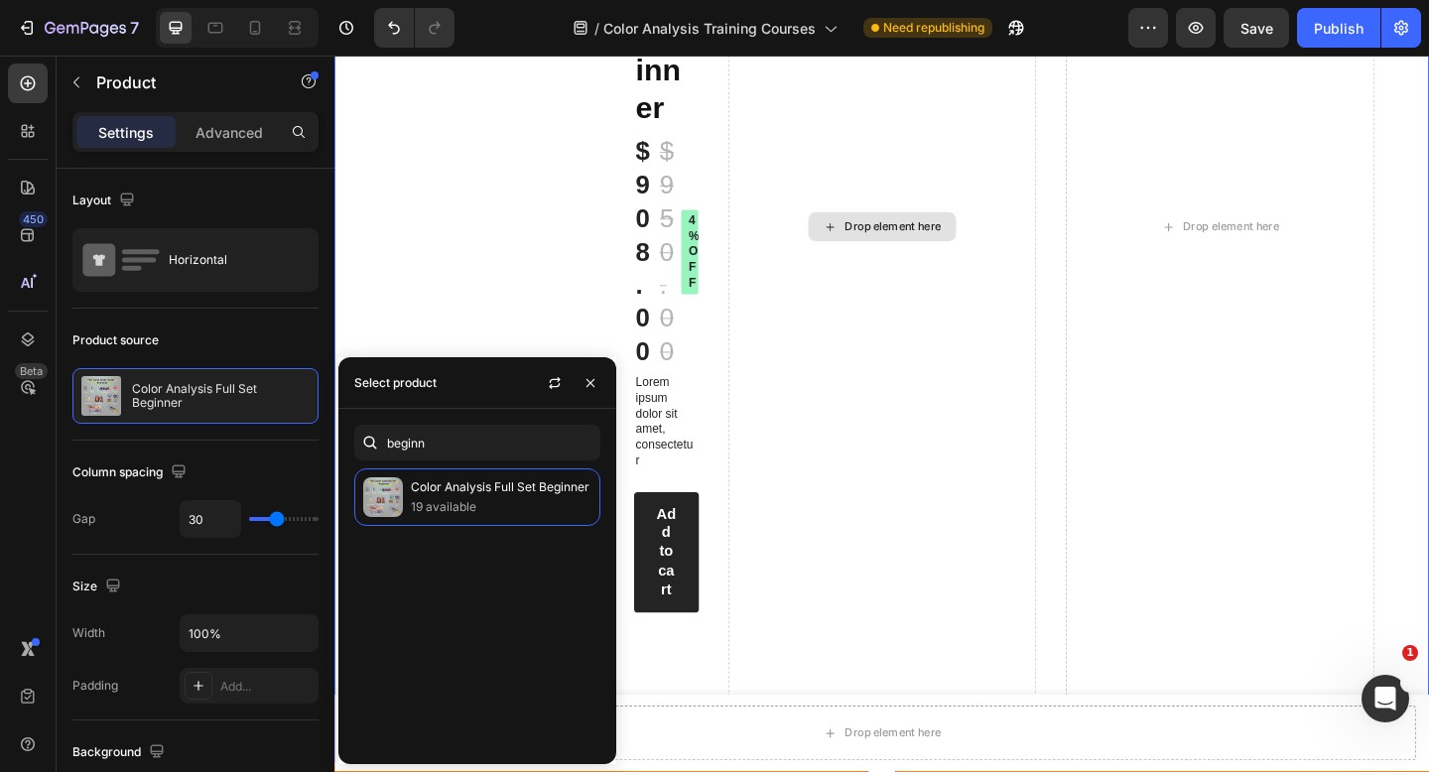
scroll to position [2887, 0]
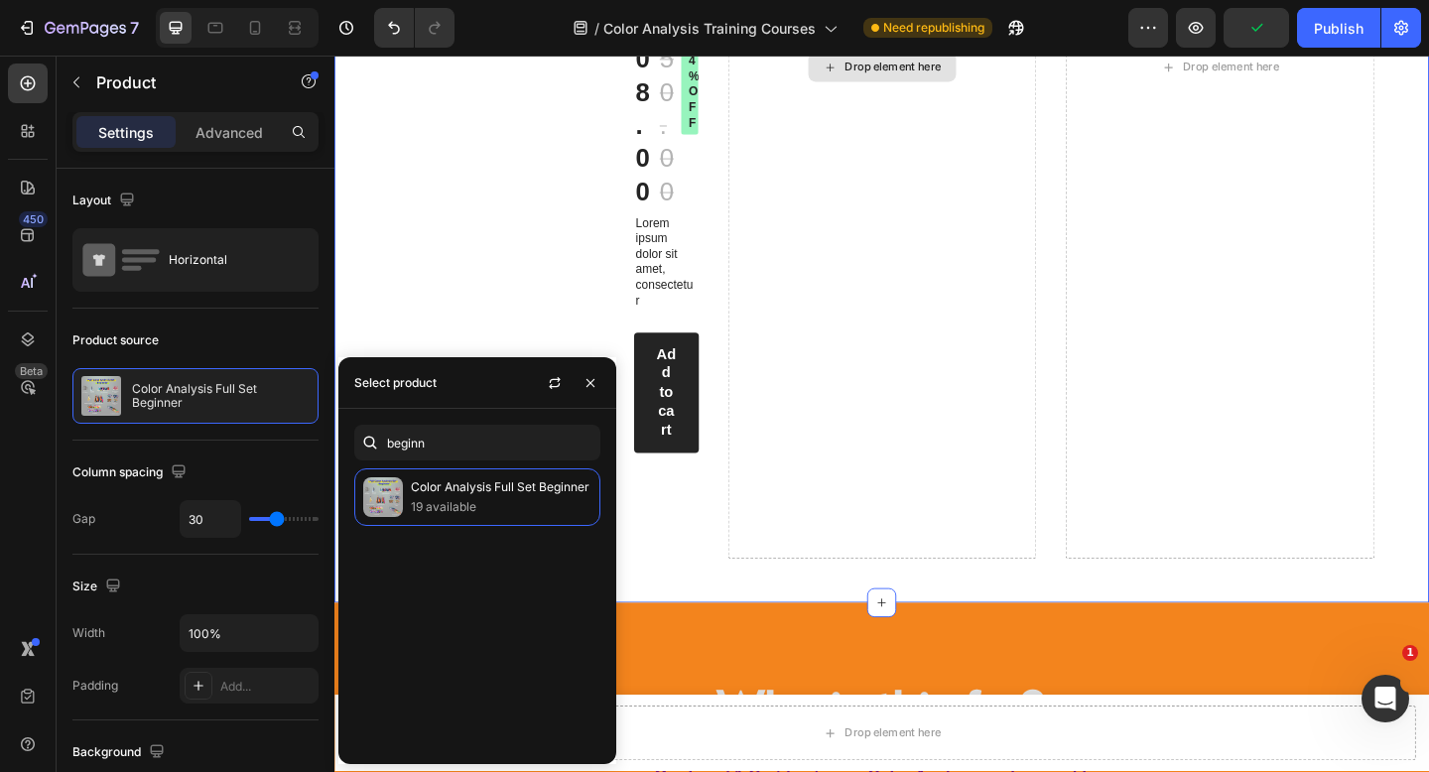
click at [948, 397] on div "Drop element here" at bounding box center [930, 69] width 336 height 1070
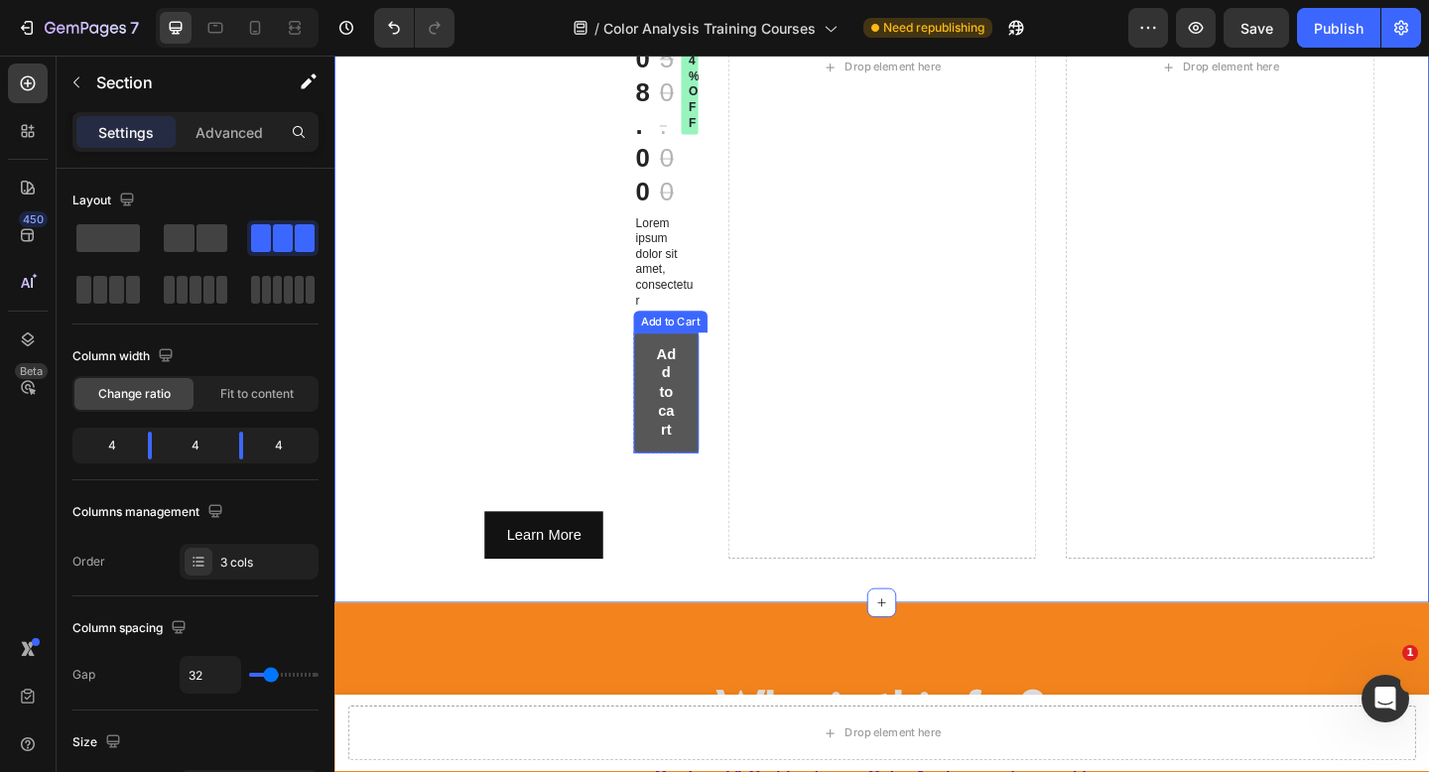
click at [704, 440] on button "Add to cart" at bounding box center [695, 422] width 70 height 131
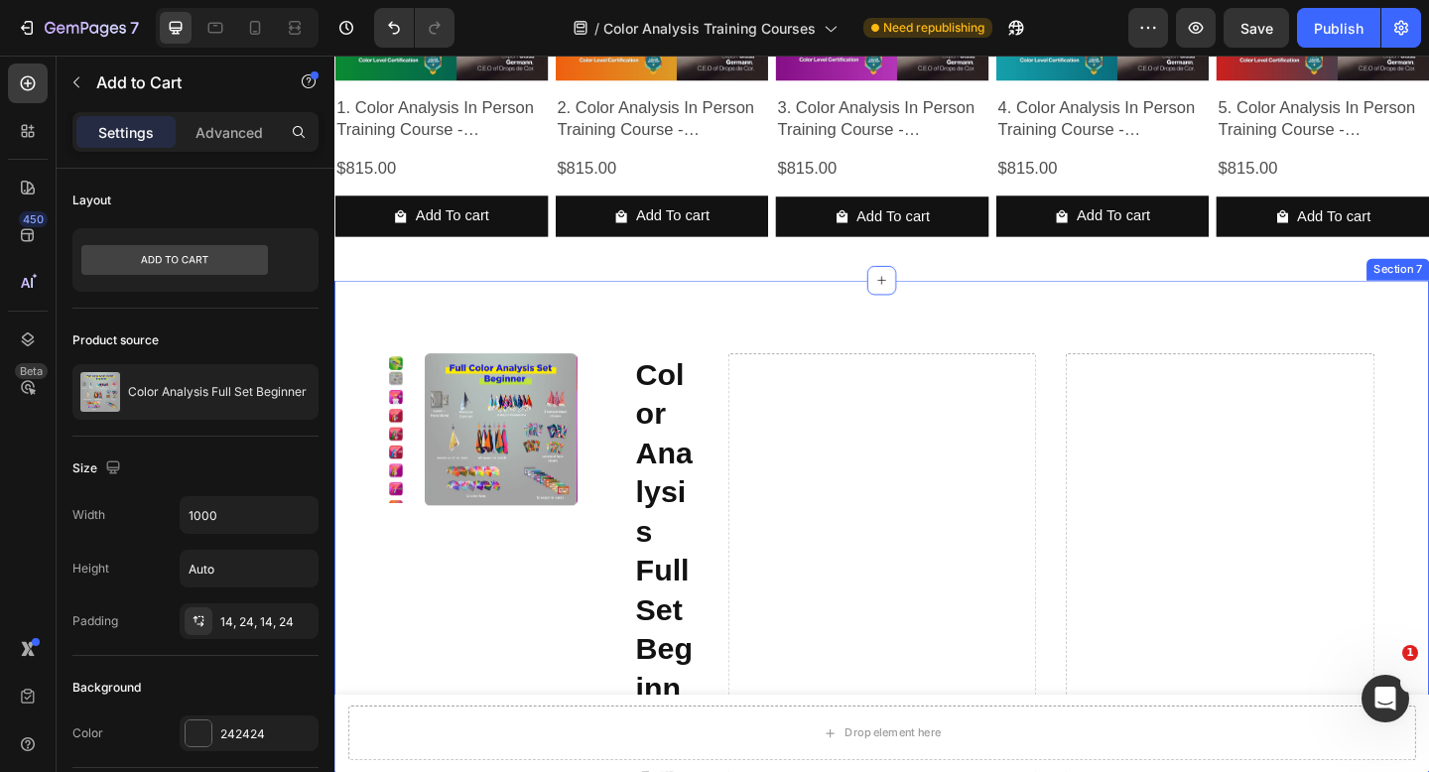
scroll to position [2042, 0]
